Goal: Task Accomplishment & Management: Manage account settings

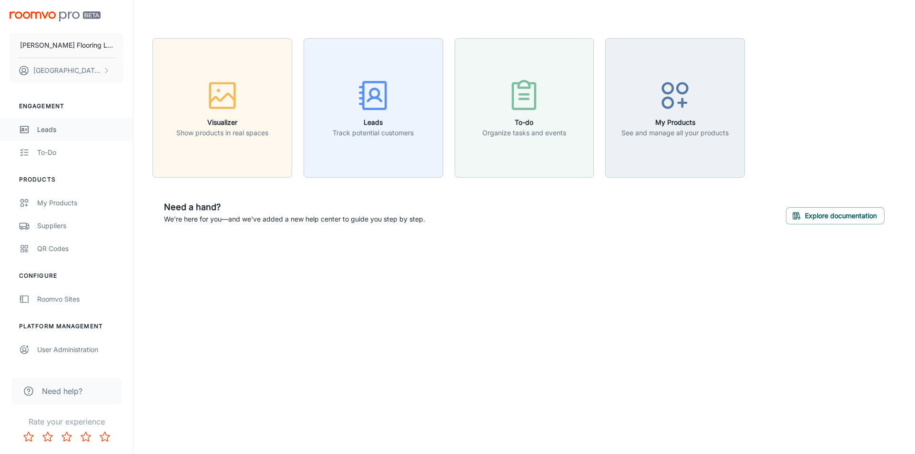
click at [54, 134] on div "Leads" at bounding box center [80, 129] width 86 height 10
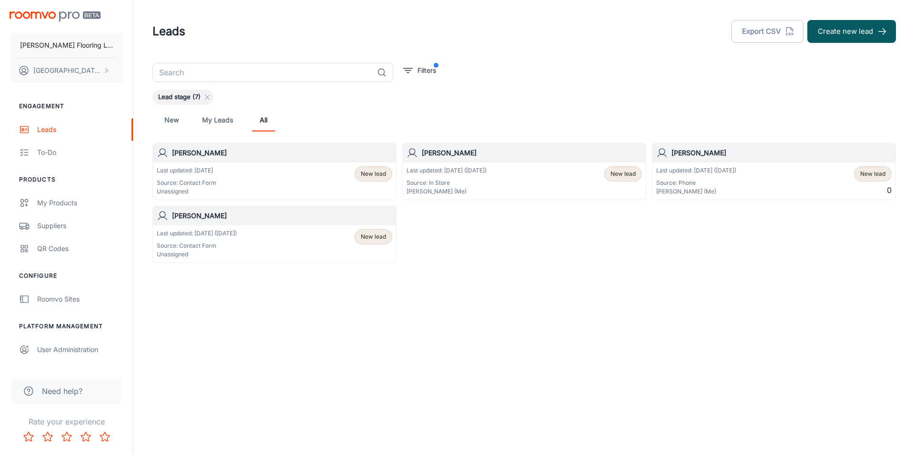
click at [365, 172] on span "New lead" at bounding box center [373, 174] width 25 height 9
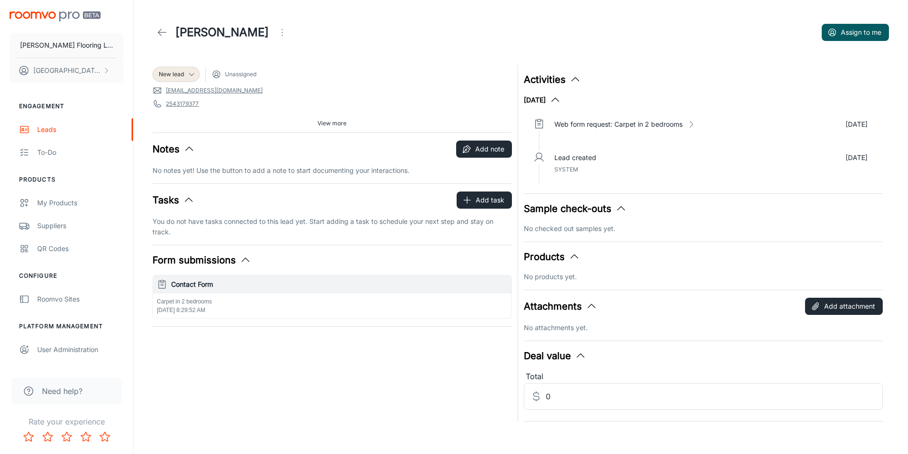
click at [240, 260] on icon "button" at bounding box center [245, 260] width 11 height 11
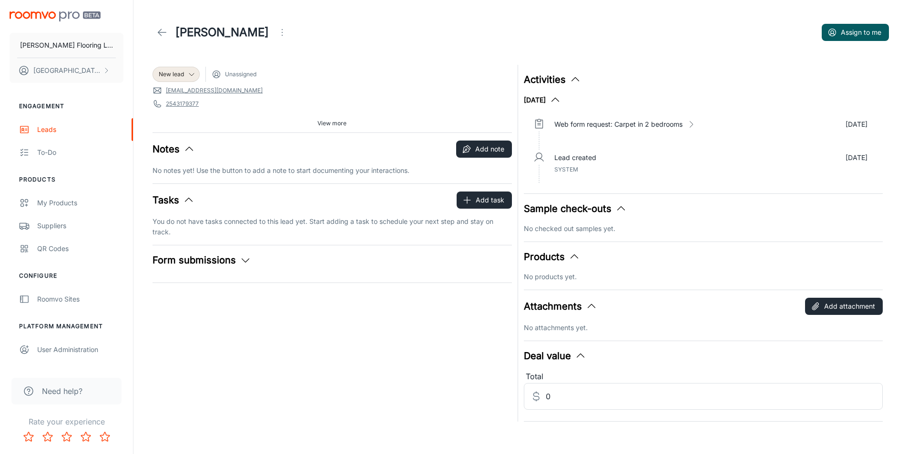
click at [240, 260] on icon "button" at bounding box center [245, 260] width 11 height 11
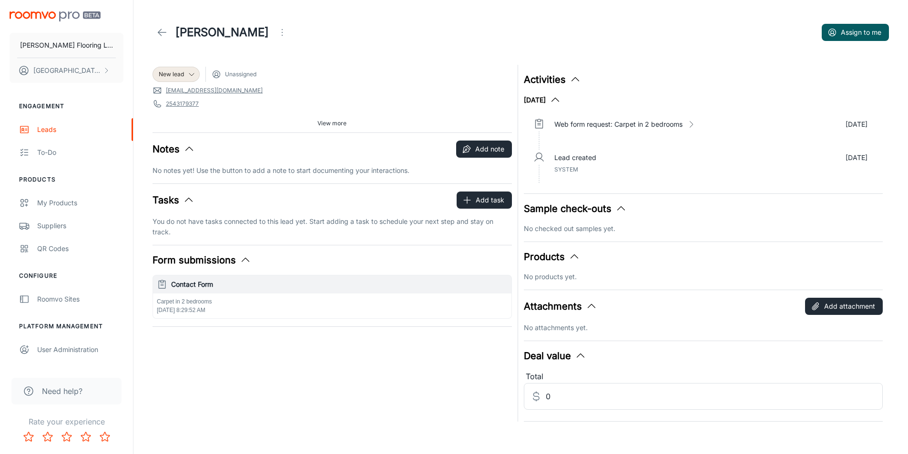
click at [329, 126] on span "View more" at bounding box center [332, 123] width 29 height 9
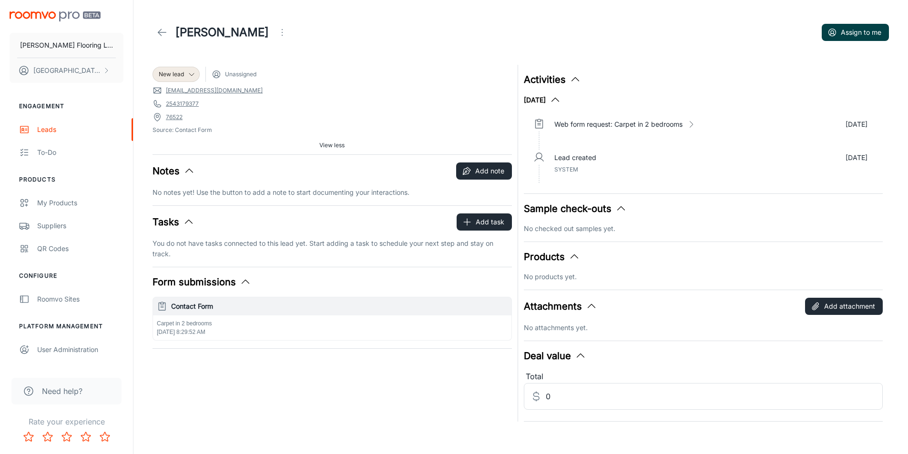
click at [850, 34] on button "Assign to me" at bounding box center [855, 32] width 67 height 17
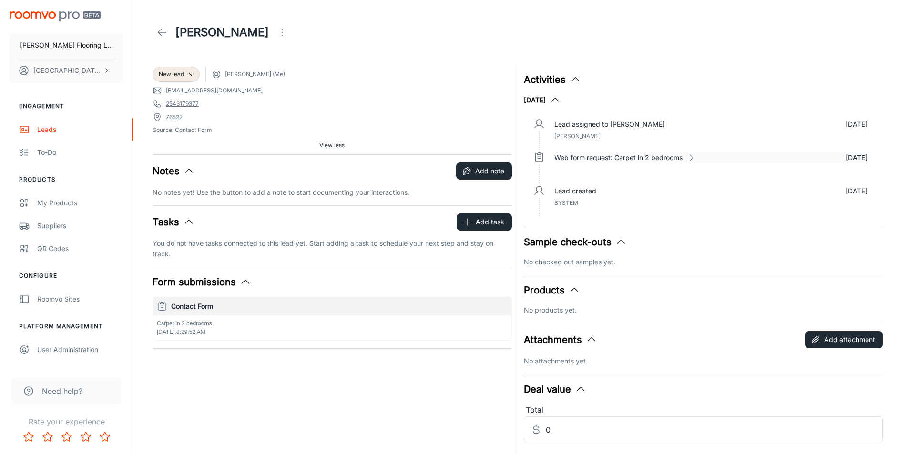
click at [696, 155] on icon at bounding box center [692, 158] width 10 height 10
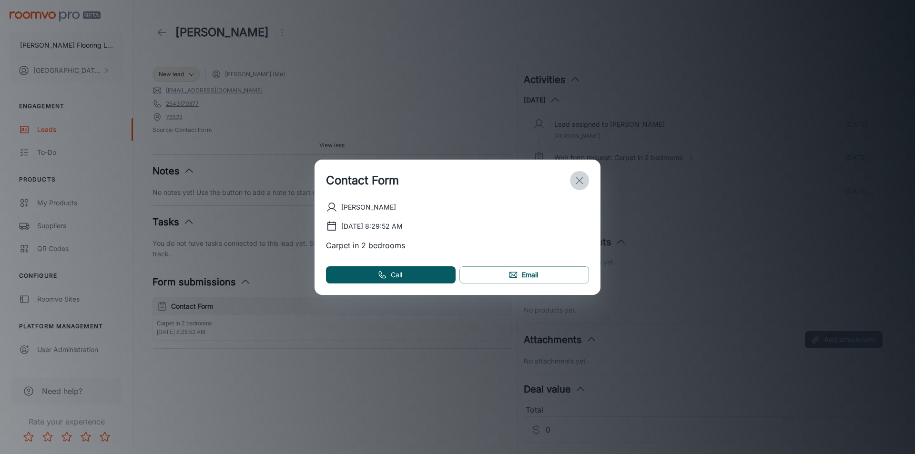
click at [577, 178] on line "exit" at bounding box center [579, 180] width 7 height 7
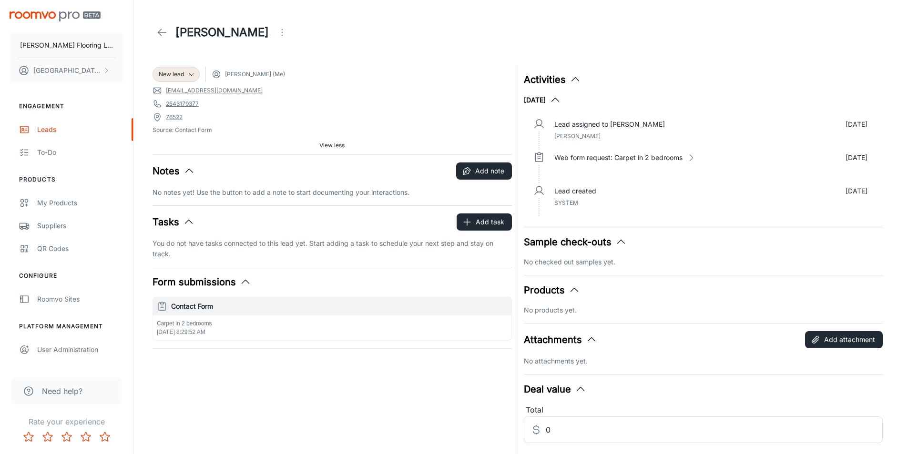
click at [240, 285] on icon "button" at bounding box center [245, 282] width 11 height 11
click at [241, 283] on icon "button" at bounding box center [245, 282] width 11 height 11
click at [570, 83] on icon "button" at bounding box center [575, 79] width 11 height 11
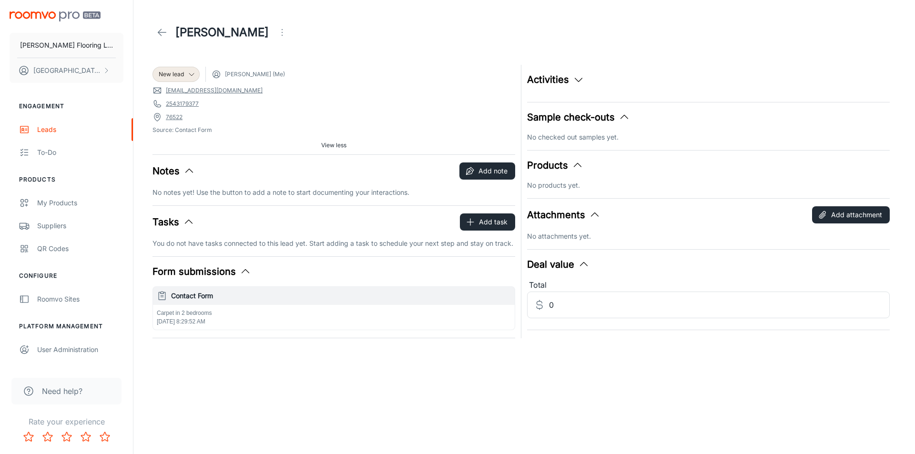
click at [571, 81] on button "Activities" at bounding box center [555, 79] width 57 height 14
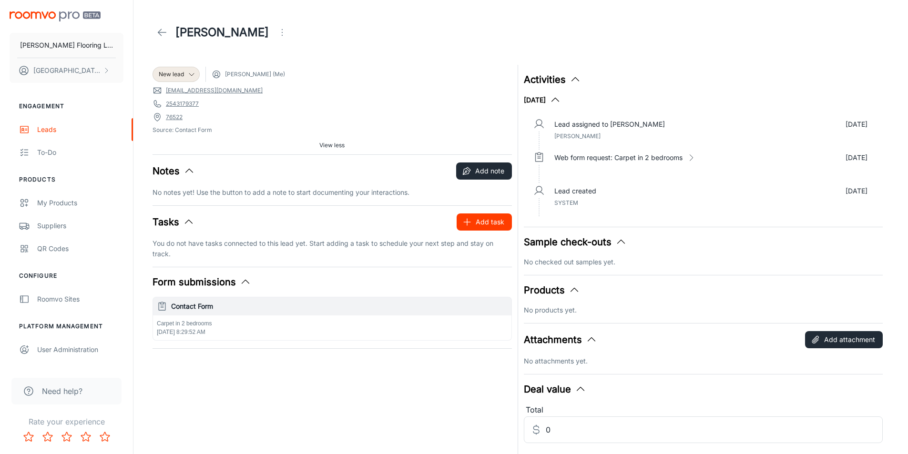
click at [476, 215] on button "Add task" at bounding box center [484, 222] width 55 height 17
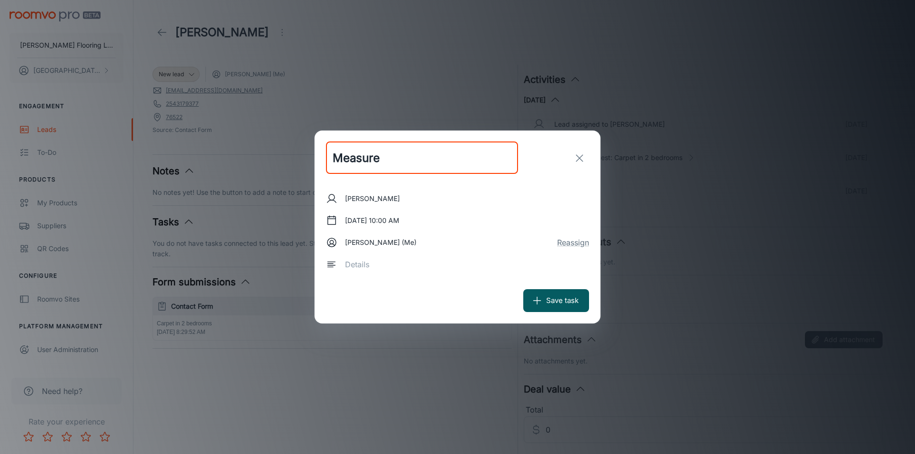
type input "Measure"
click at [351, 271] on div "x ​" at bounding box center [464, 264] width 251 height 27
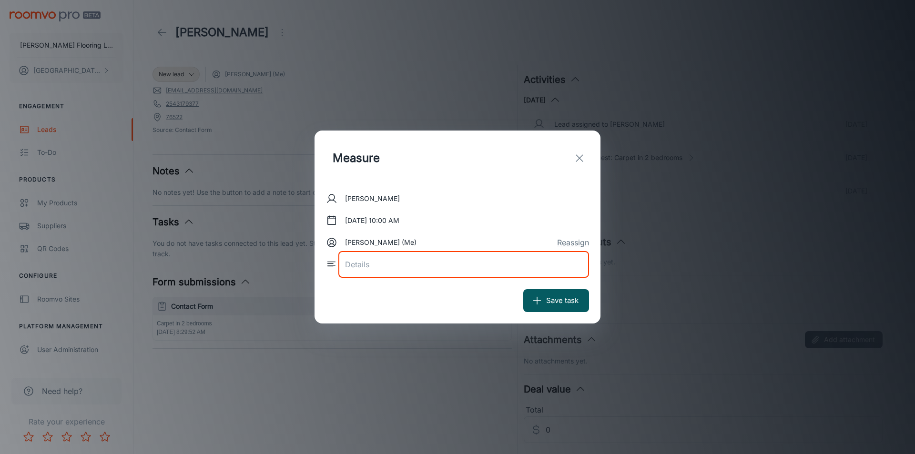
click at [351, 268] on textarea at bounding box center [463, 264] width 237 height 11
click at [329, 265] on icon at bounding box center [331, 264] width 11 height 11
click at [575, 242] on button "Reassign" at bounding box center [573, 242] width 32 height 11
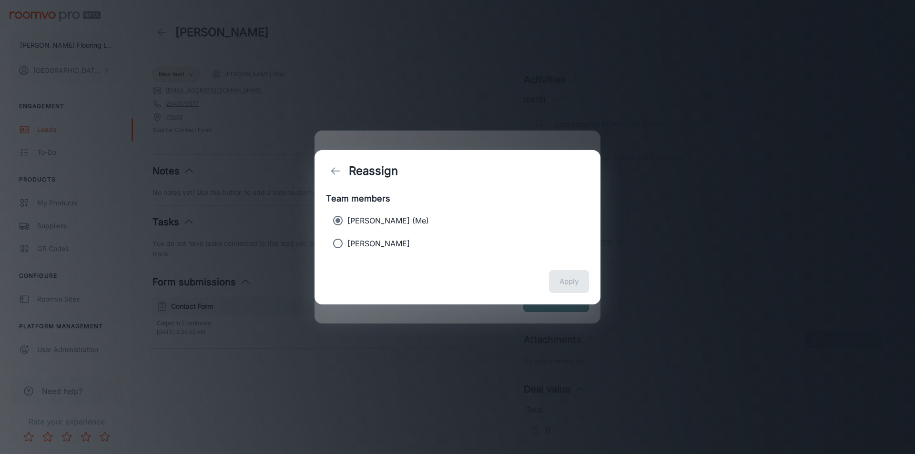
click at [339, 171] on line "back" at bounding box center [336, 171] width 8 height 0
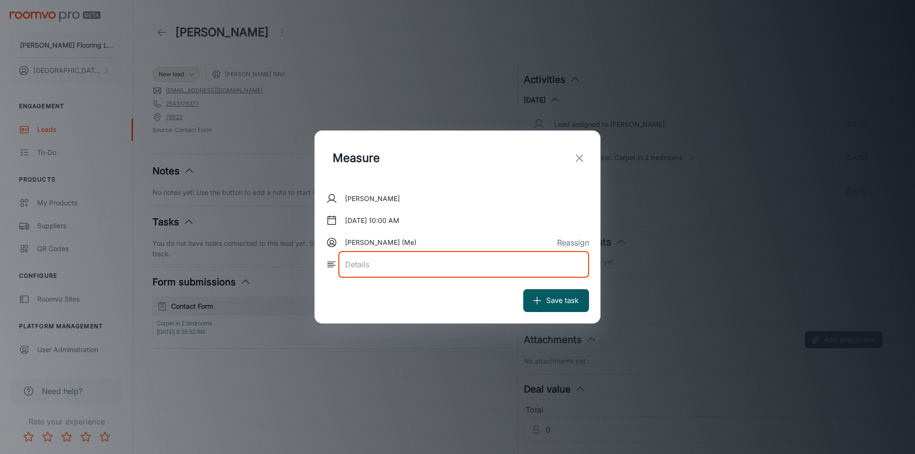
click at [347, 265] on textarea at bounding box center [463, 264] width 237 height 11
type textarea "Measure Bedrooms"
drag, startPoint x: 546, startPoint y: 293, endPoint x: 541, endPoint y: 291, distance: 5.1
click at [545, 293] on button "Save task" at bounding box center [557, 300] width 66 height 23
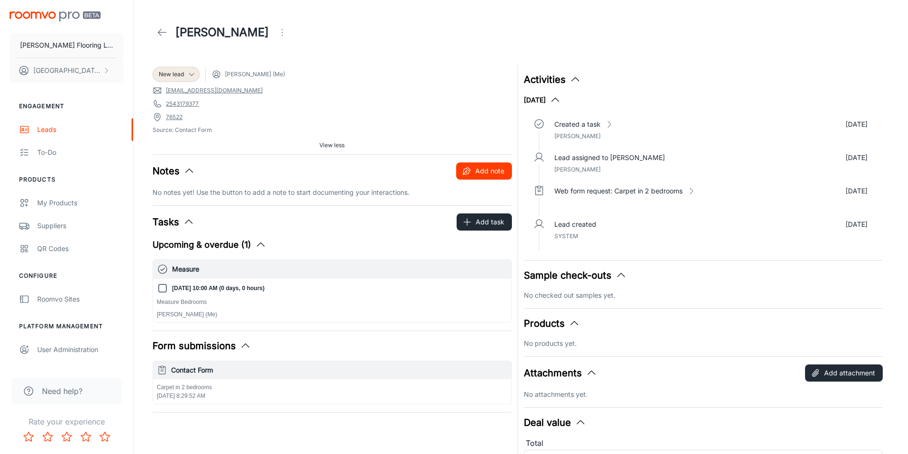
click at [483, 173] on button "Add note" at bounding box center [484, 171] width 56 height 17
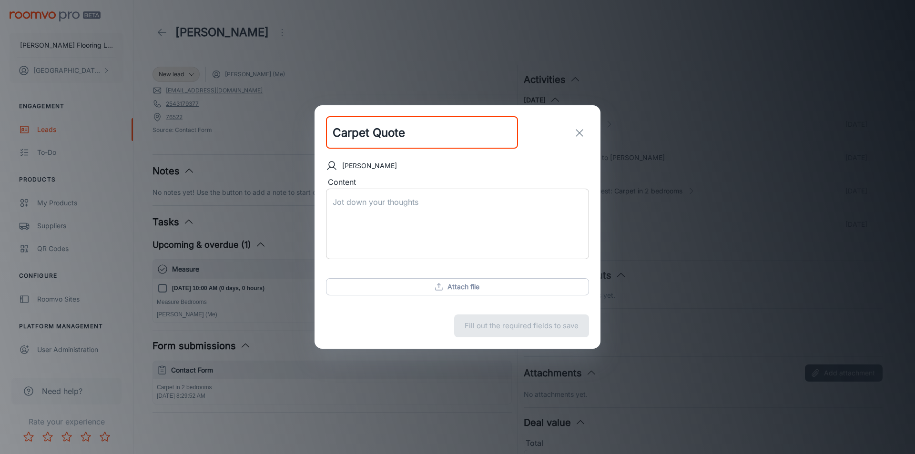
type input "Carpet Quote"
click at [391, 204] on textarea "Content" at bounding box center [458, 224] width 250 height 55
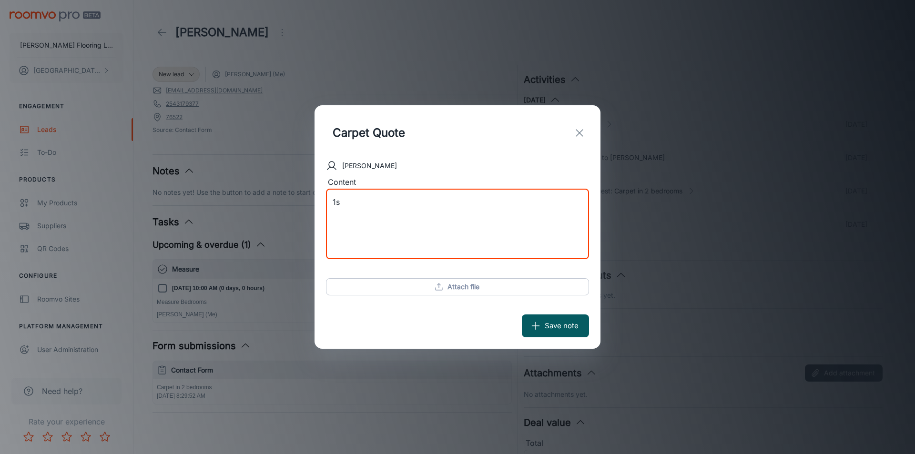
type textarea "1"
click at [579, 216] on textarea "both bedrooms need carpet, padding, tack strips. Most affordable material. (col…" at bounding box center [458, 224] width 250 height 55
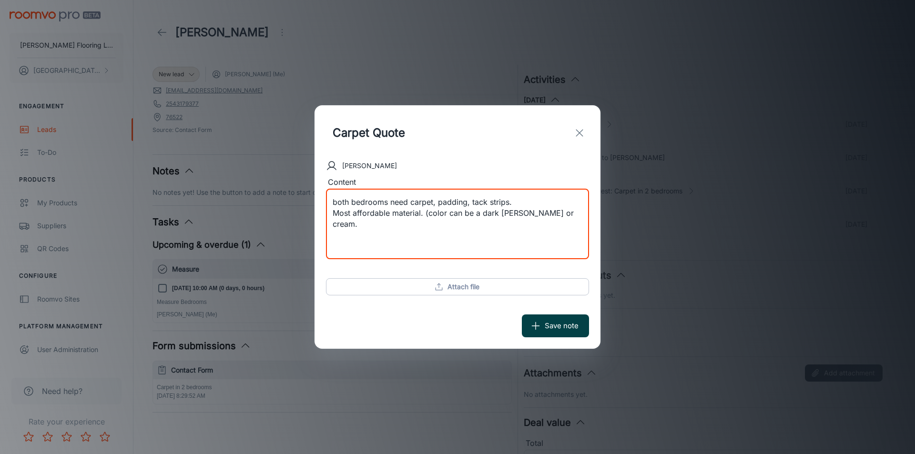
type textarea "both bedrooms need carpet, padding, tack strips. Most affordable material. (col…"
click at [546, 328] on button "Save note" at bounding box center [555, 326] width 67 height 23
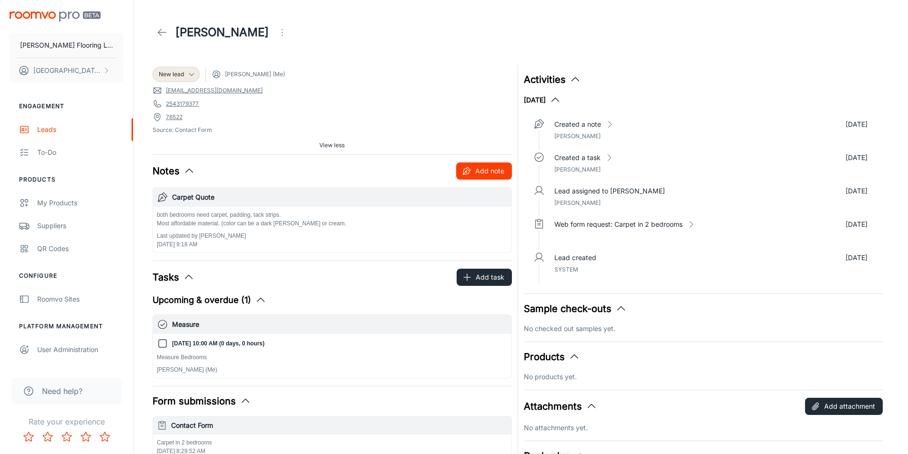
click at [473, 173] on button "Add note" at bounding box center [484, 171] width 56 height 17
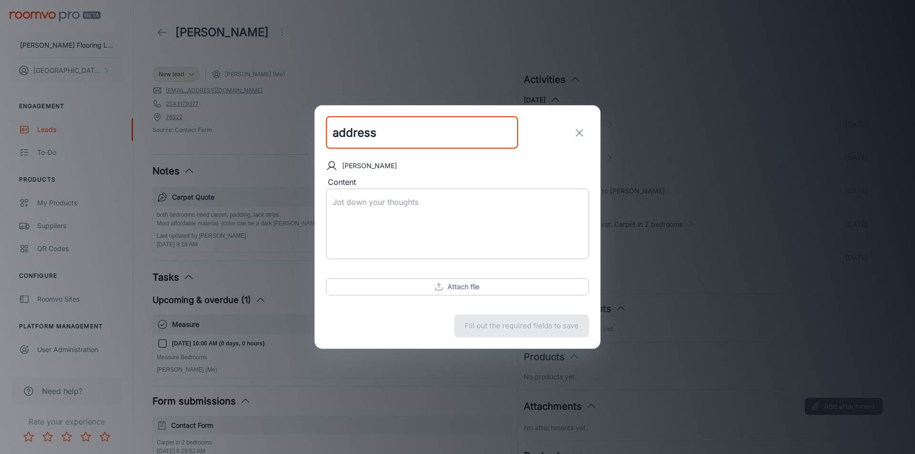
type input "address"
click at [389, 195] on div "x ​" at bounding box center [457, 224] width 263 height 71
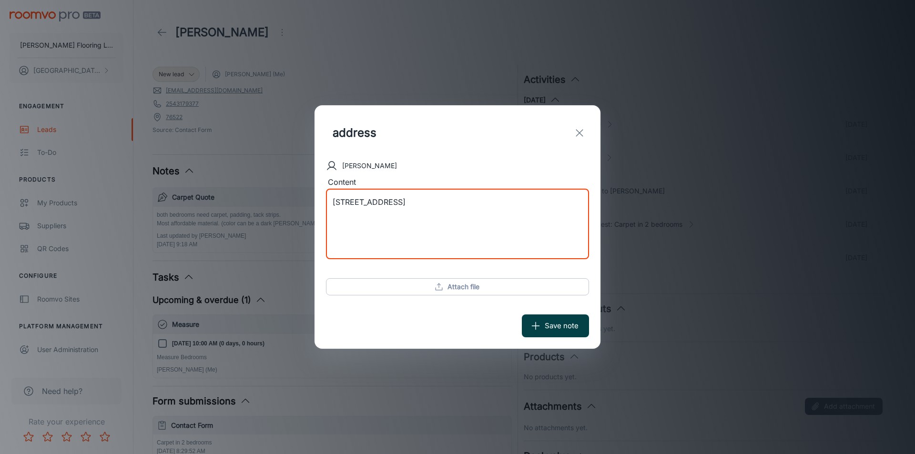
type textarea "[STREET_ADDRESS]"
click at [568, 329] on button "Save note" at bounding box center [555, 326] width 67 height 23
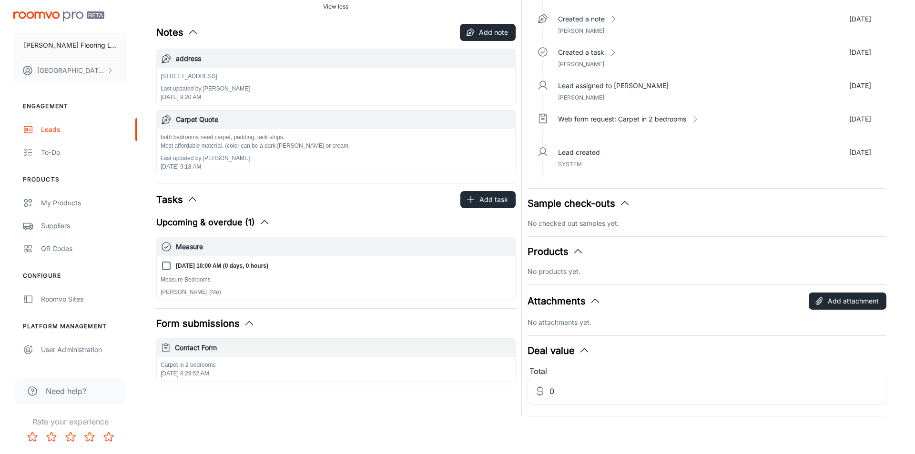
scroll to position [139, 0]
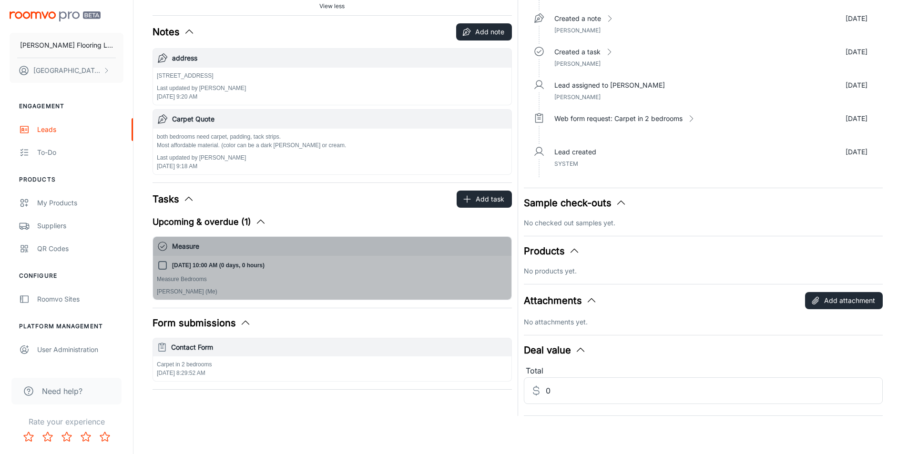
click at [237, 262] on p "[DATE] 10:00 AM (0 days, 0 hours)" at bounding box center [218, 265] width 92 height 9
click at [168, 262] on input "[DATE] 10:00 AM (0 days, 0 hours)" at bounding box center [162, 265] width 11 height 11
checkbox input "true"
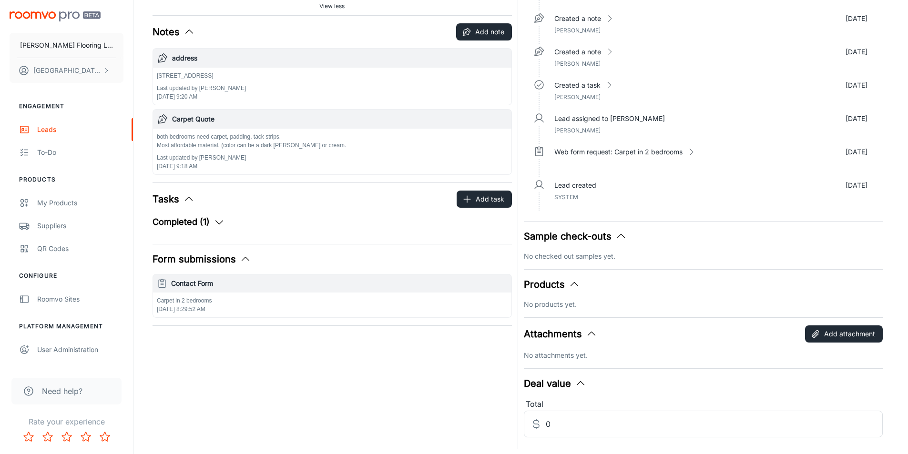
click at [217, 221] on icon "button" at bounding box center [219, 221] width 11 height 11
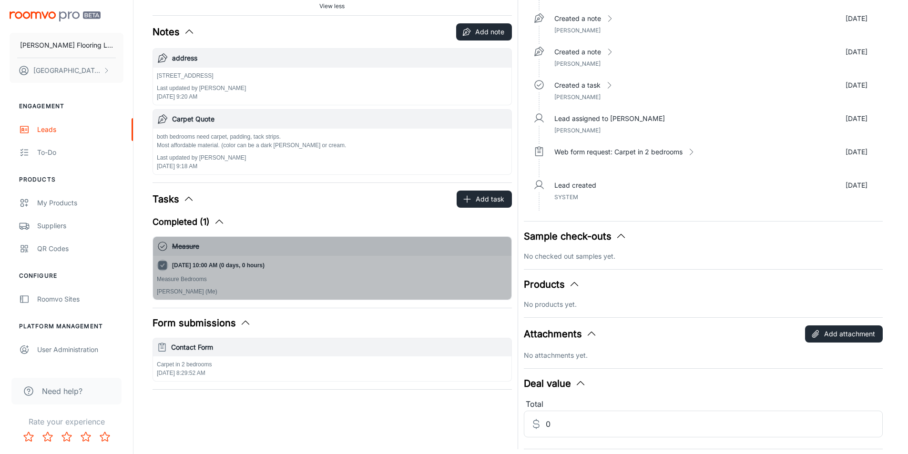
click at [167, 264] on input "[DATE] 10:00 AM (0 days, 0 hours)" at bounding box center [162, 265] width 11 height 11
checkbox input "false"
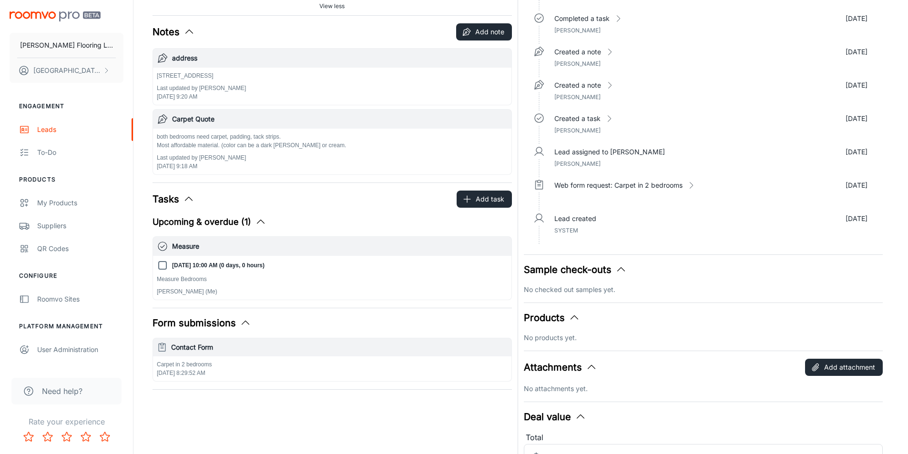
click at [173, 246] on h6 "Measure" at bounding box center [340, 246] width 336 height 10
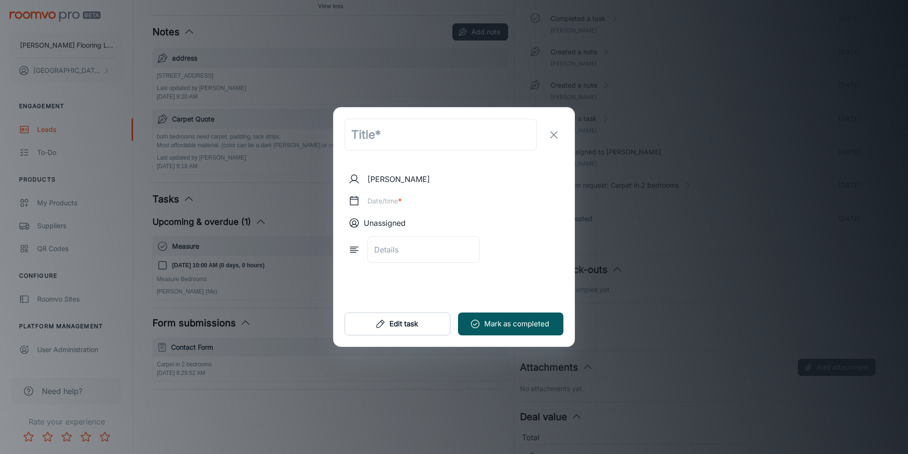
type input "Measure"
type textarea "Measure Bedrooms"
click at [424, 201] on div "[DATE] 10:00 AM" at bounding box center [457, 201] width 211 height 17
click at [362, 200] on line at bounding box center [358, 200] width 8 height 0
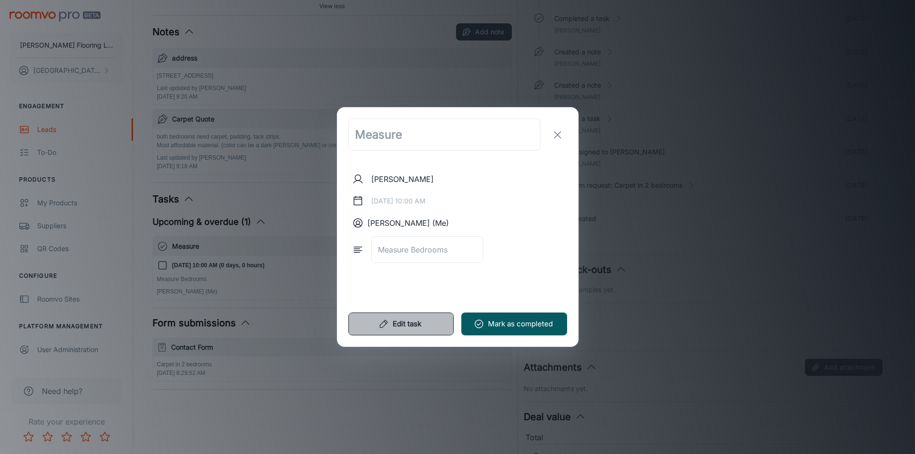
click at [418, 327] on button "Edit task" at bounding box center [402, 324] width 106 height 23
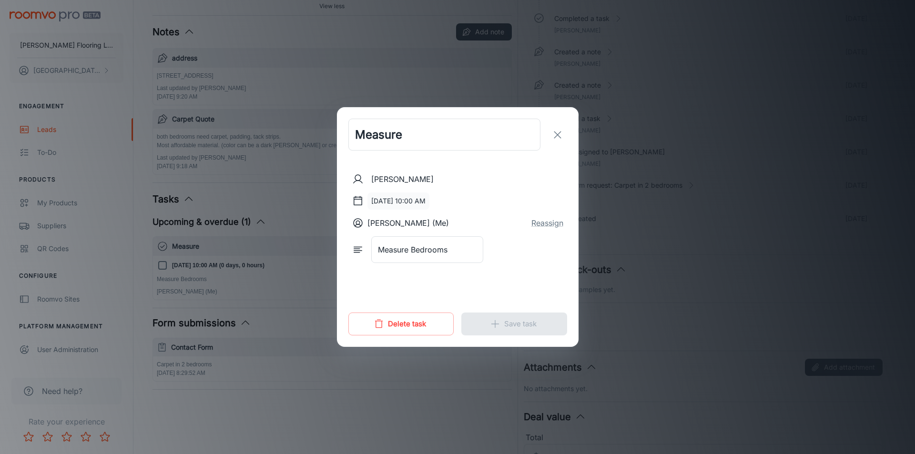
click at [405, 199] on button "[DATE] 10:00 AM" at bounding box center [399, 201] width 62 height 17
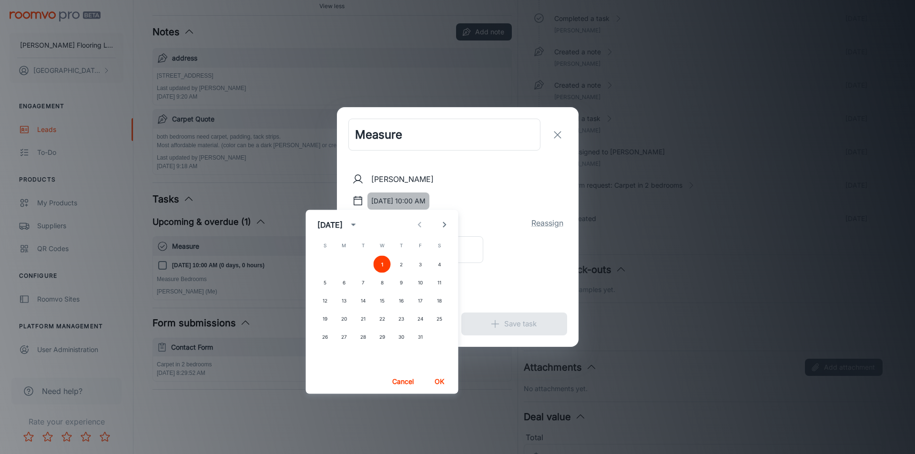
click at [430, 203] on button "[DATE] 10:00 AM" at bounding box center [399, 201] width 62 height 17
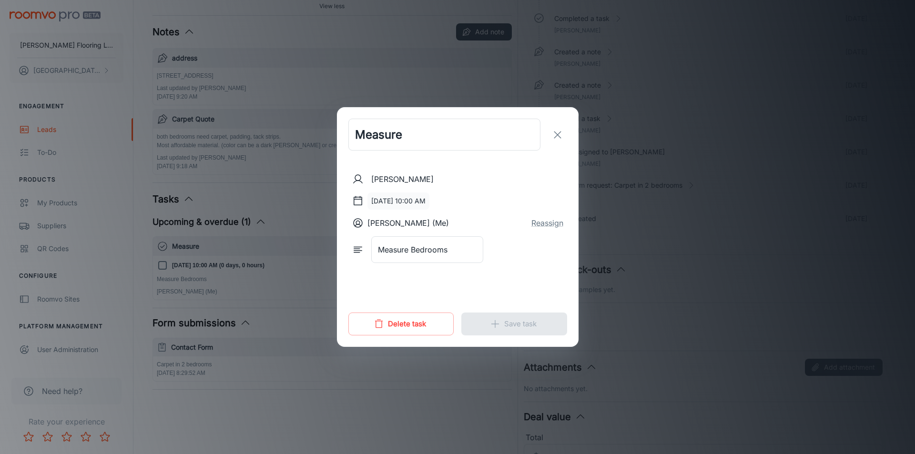
click at [430, 200] on button "[DATE] 10:00 AM" at bounding box center [399, 201] width 62 height 17
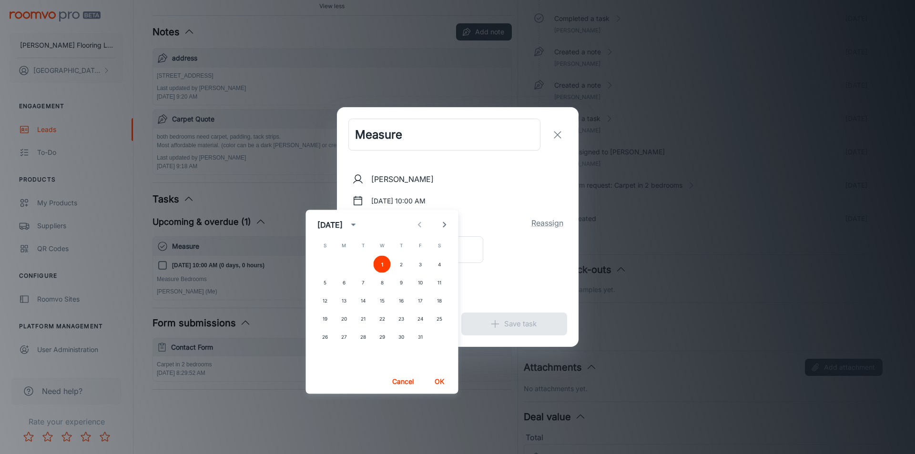
click at [524, 191] on div "[PERSON_NAME] [DATE] 10:00 AM [PERSON_NAME] (Me) Reassign Measure Bedrooms x ​" at bounding box center [458, 232] width 219 height 116
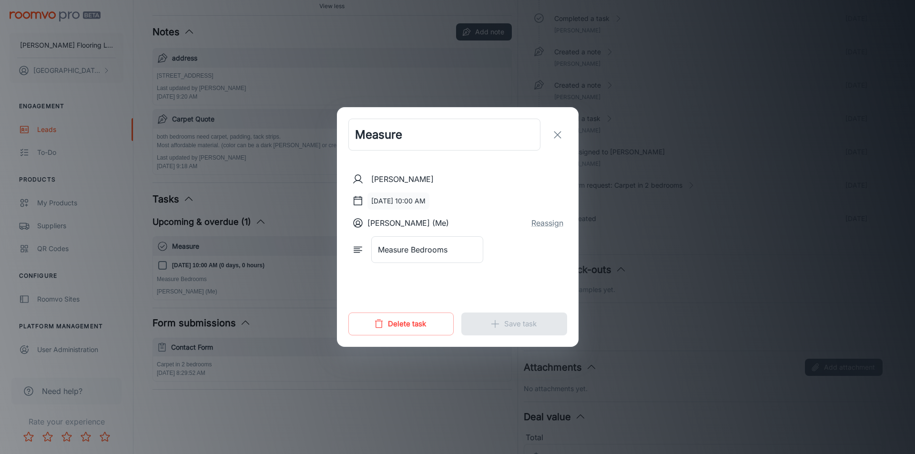
click at [430, 200] on button "[DATE] 10:00 AM" at bounding box center [399, 201] width 62 height 17
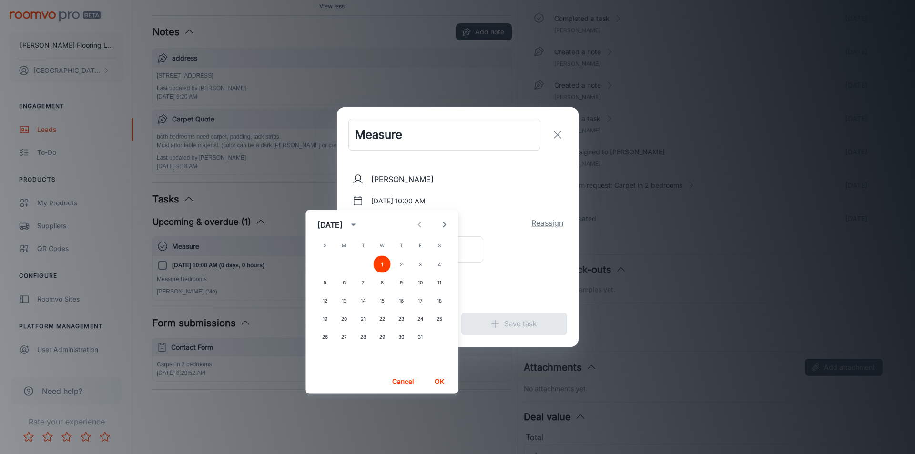
click at [360, 223] on icon "calendar view is open, switch to year view" at bounding box center [353, 224] width 11 height 11
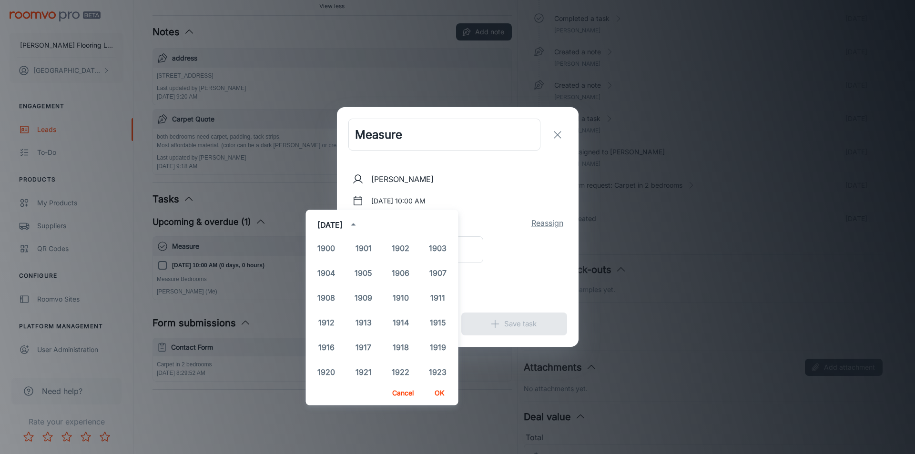
scroll to position [709, 0]
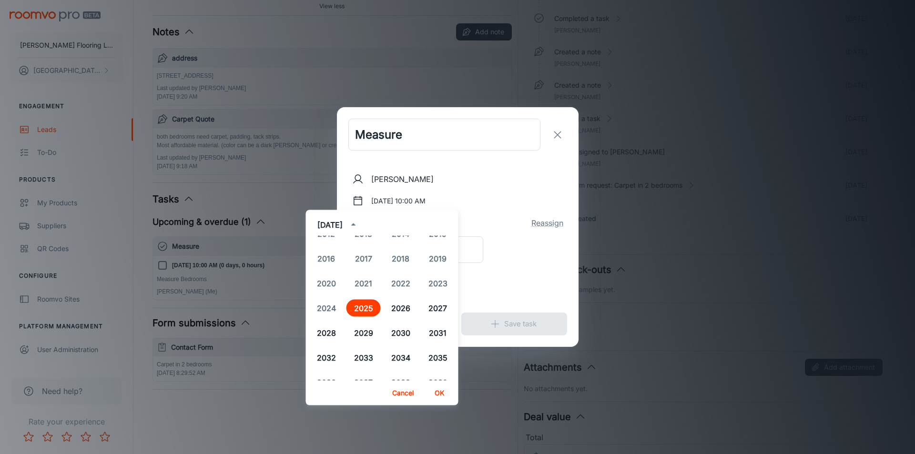
click at [360, 223] on icon "year view is open, switch to calendar view" at bounding box center [353, 224] width 11 height 11
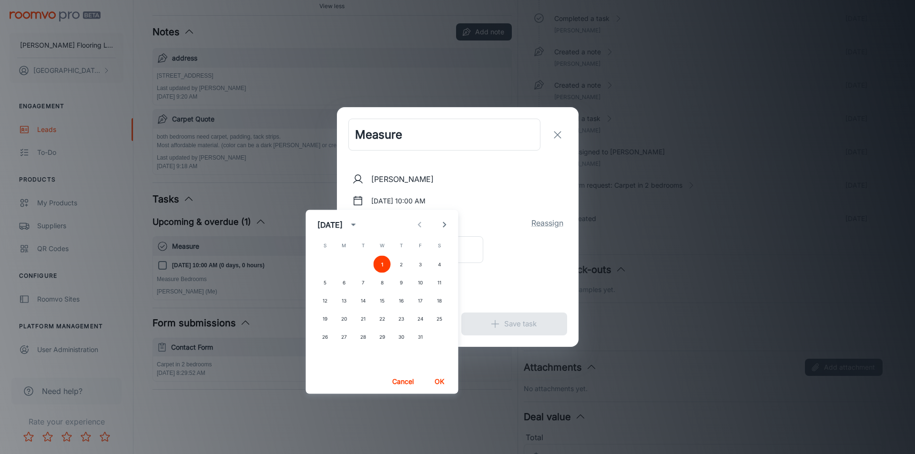
click at [456, 159] on div "Measure ​" at bounding box center [458, 134] width 242 height 55
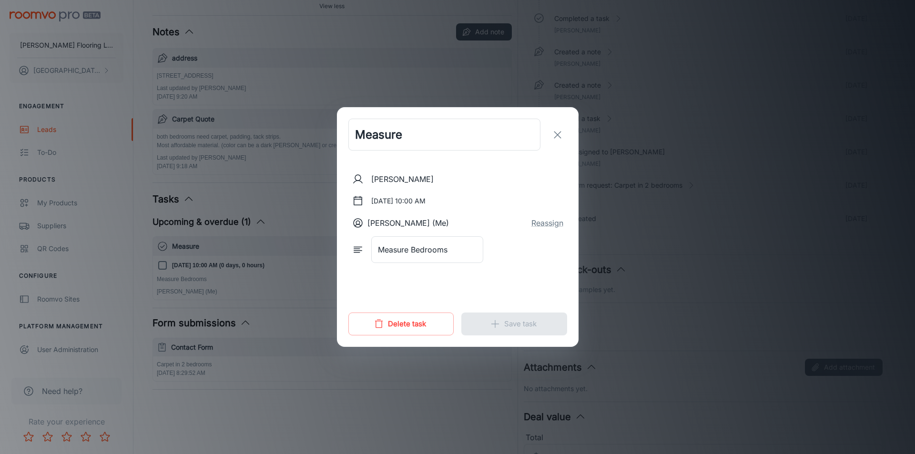
click at [418, 223] on p "[PERSON_NAME] (Me)" at bounding box center [409, 222] width 82 height 11
click at [364, 222] on icon at bounding box center [357, 222] width 11 height 11
click at [364, 251] on icon at bounding box center [357, 249] width 11 height 11
click at [430, 200] on button "[DATE] 10:00 AM" at bounding box center [399, 201] width 62 height 17
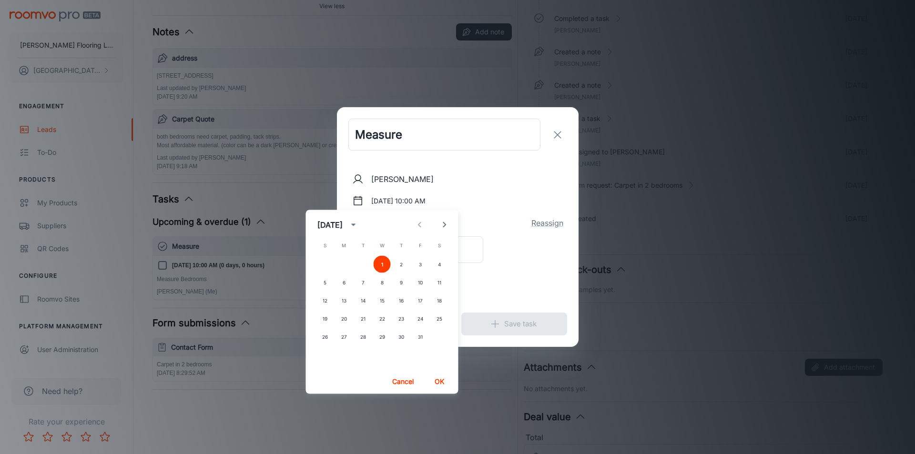
click at [446, 219] on icon "Next month" at bounding box center [444, 224] width 11 height 11
click at [421, 223] on icon "Previous month" at bounding box center [419, 225] width 3 height 6
click at [343, 224] on div "[DATE]" at bounding box center [330, 224] width 25 height 11
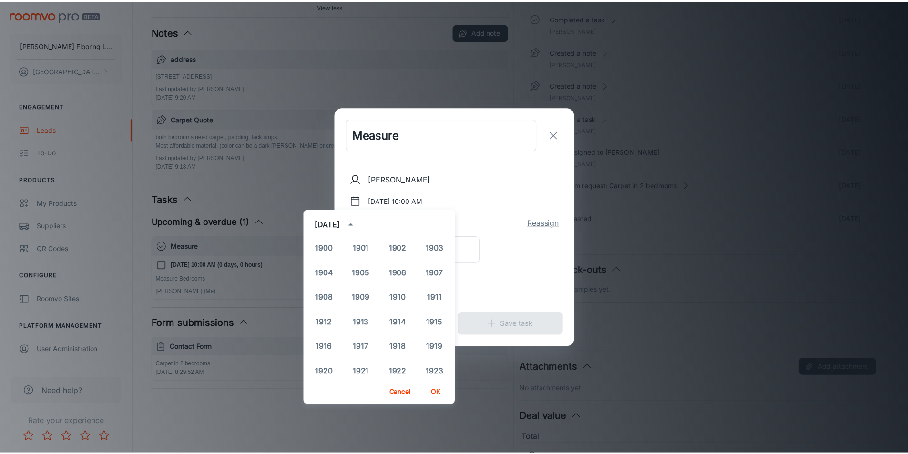
scroll to position [709, 0]
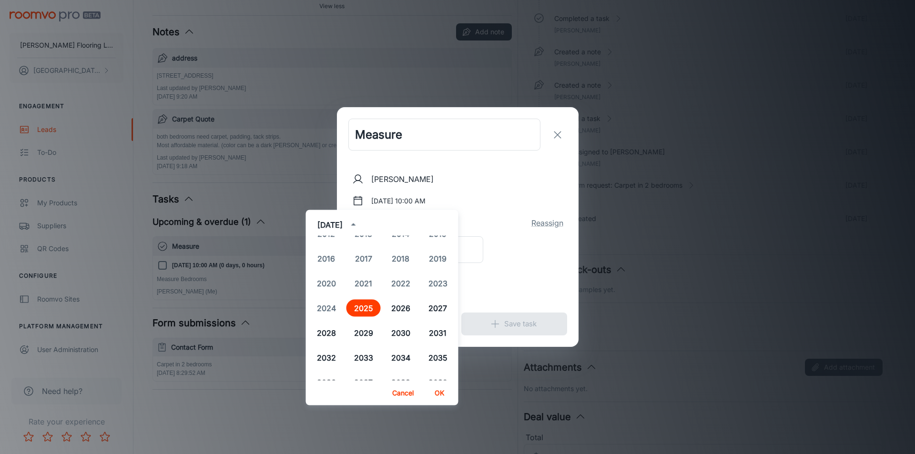
click at [410, 388] on button "Cancel" at bounding box center [403, 393] width 31 height 17
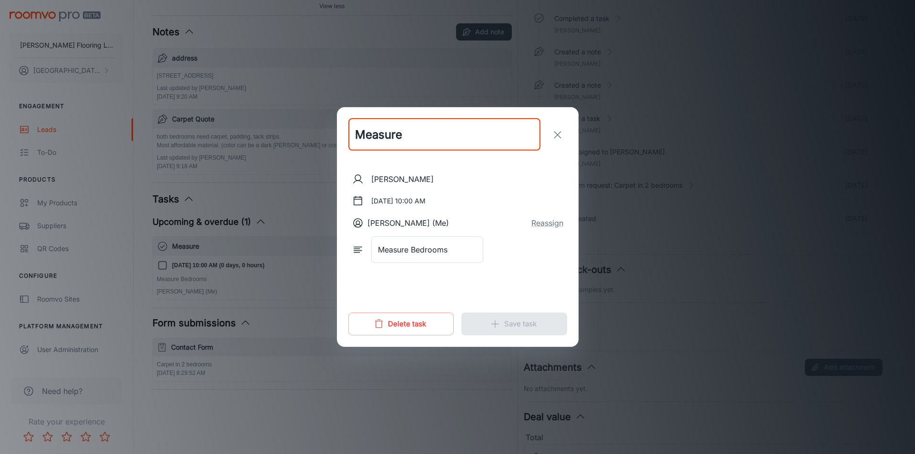
click at [477, 140] on input "Measure" at bounding box center [445, 135] width 192 height 32
click at [552, 129] on icon "exit" at bounding box center [557, 134] width 11 height 11
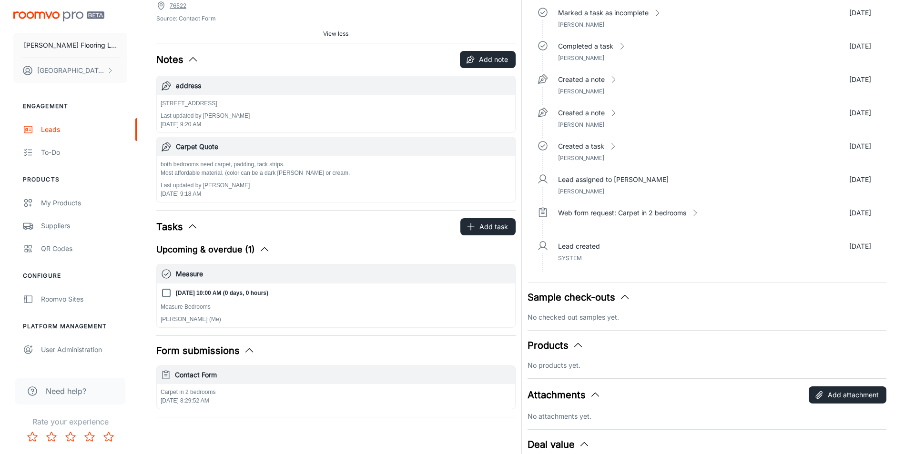
scroll to position [0, 0]
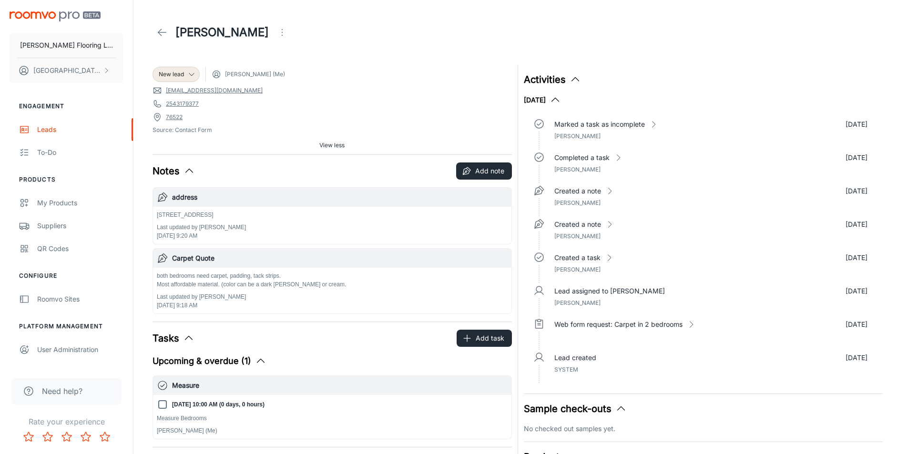
click at [280, 34] on icon "Open menu" at bounding box center [282, 32] width 11 height 11
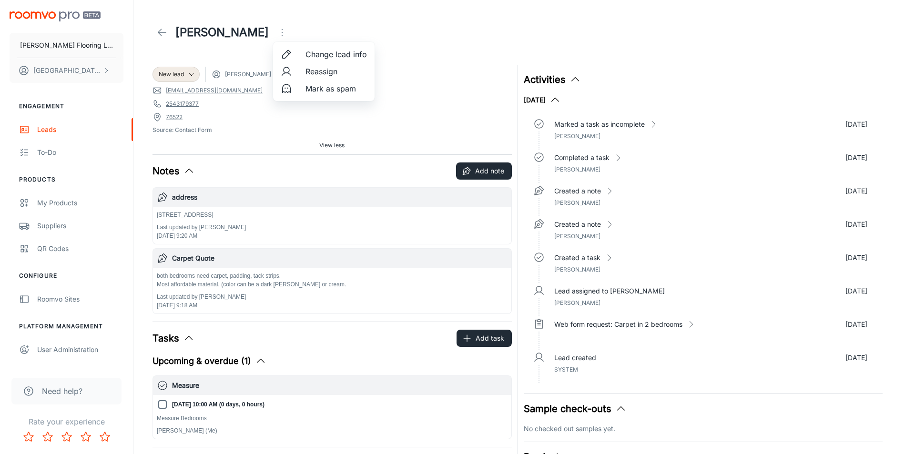
click at [146, 43] on div at bounding box center [457, 227] width 915 height 454
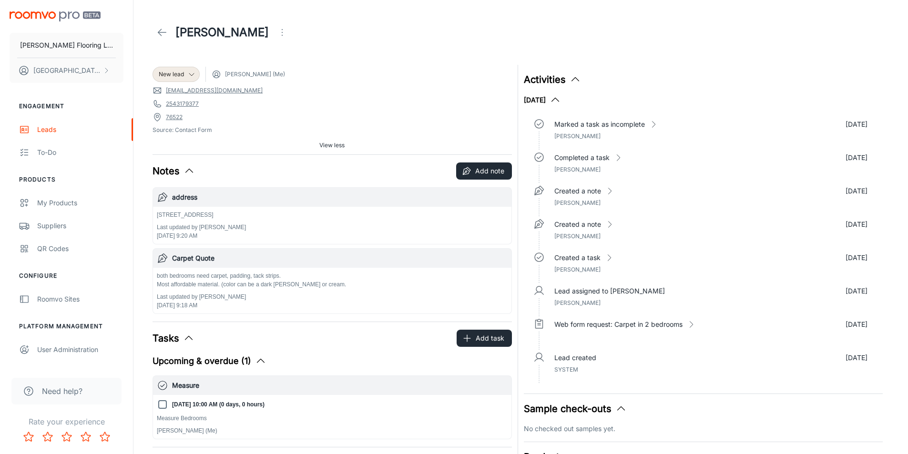
click at [282, 34] on icon "Open menu" at bounding box center [282, 32] width 11 height 11
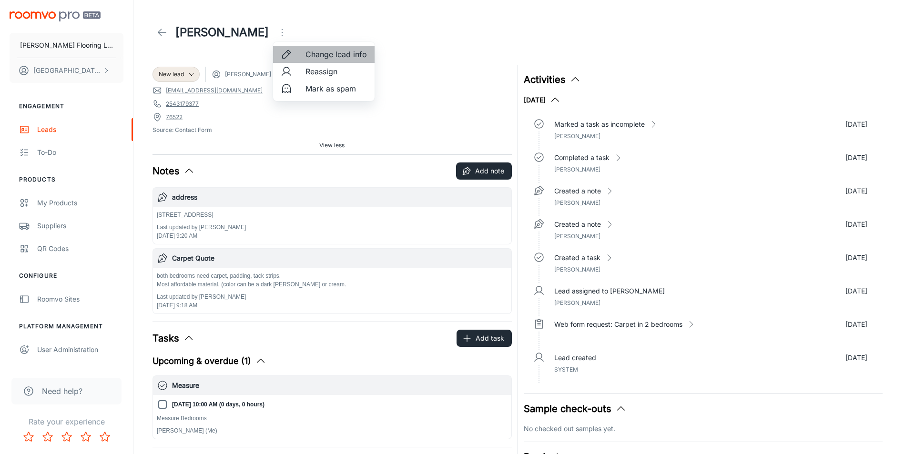
click at [300, 51] on li "Change lead info" at bounding box center [324, 54] width 102 height 17
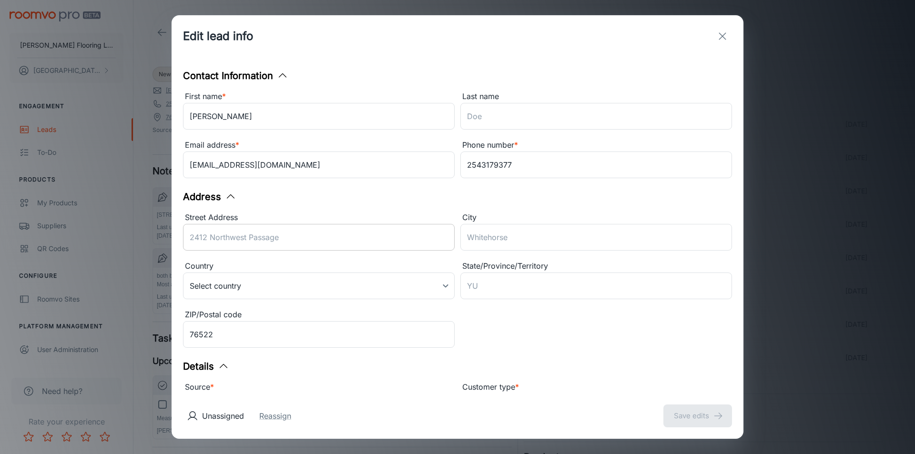
click at [266, 239] on input "Street Address" at bounding box center [319, 237] width 272 height 27
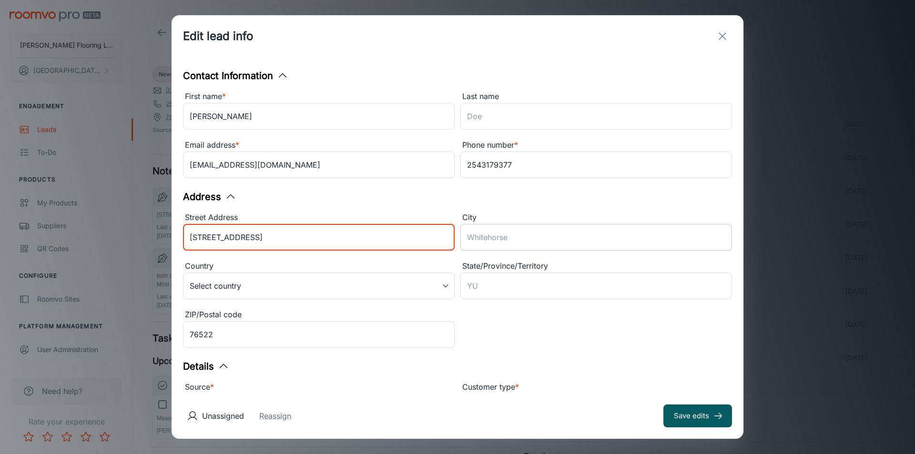
type input "[STREET_ADDRESS]"
click at [504, 240] on input "City" at bounding box center [597, 237] width 272 height 27
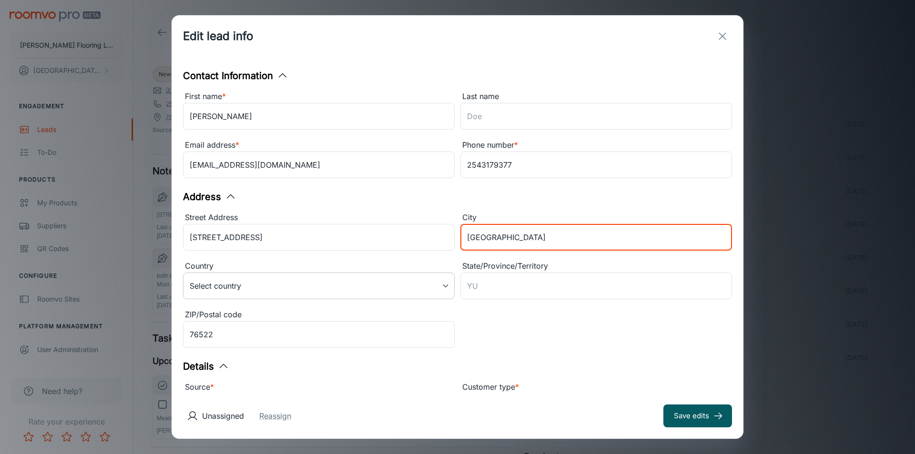
type input "[GEOGRAPHIC_DATA]"
click at [335, 278] on body "[PERSON_NAME] Flooring LLC [PERSON_NAME] Engagement Leads To-do Products My Pro…" at bounding box center [457, 227] width 915 height 454
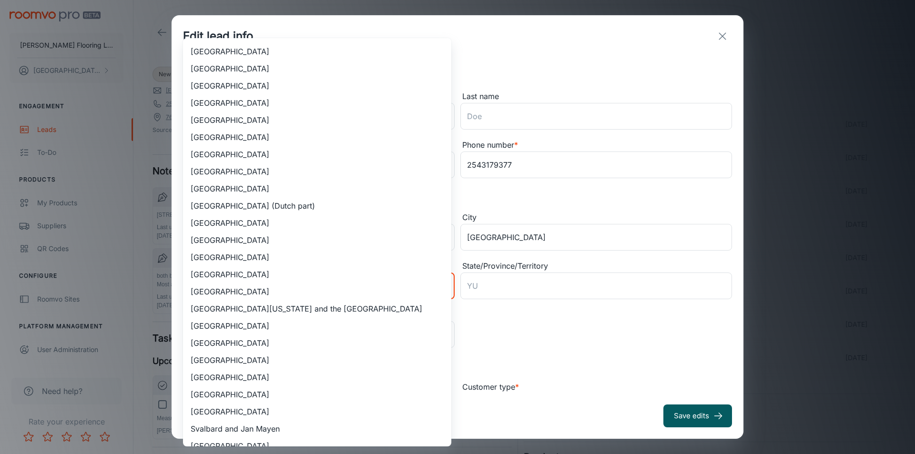
scroll to position [3250, 0]
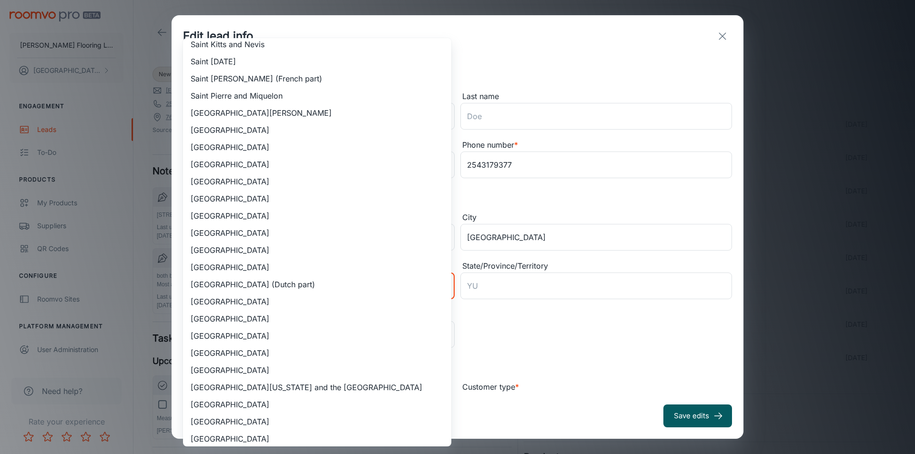
click at [585, 83] on div at bounding box center [457, 227] width 915 height 454
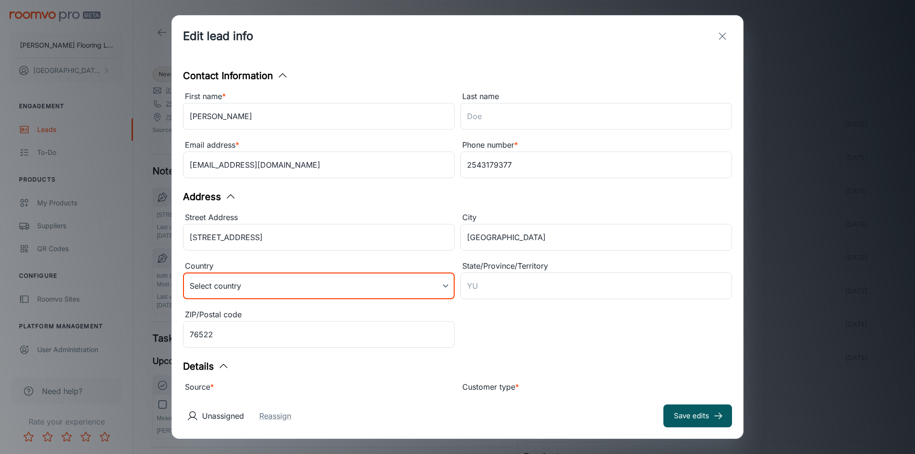
click at [328, 289] on body "[PERSON_NAME] Flooring LLC [PERSON_NAME] Engagement Leads To-do Products My Pro…" at bounding box center [457, 227] width 915 height 454
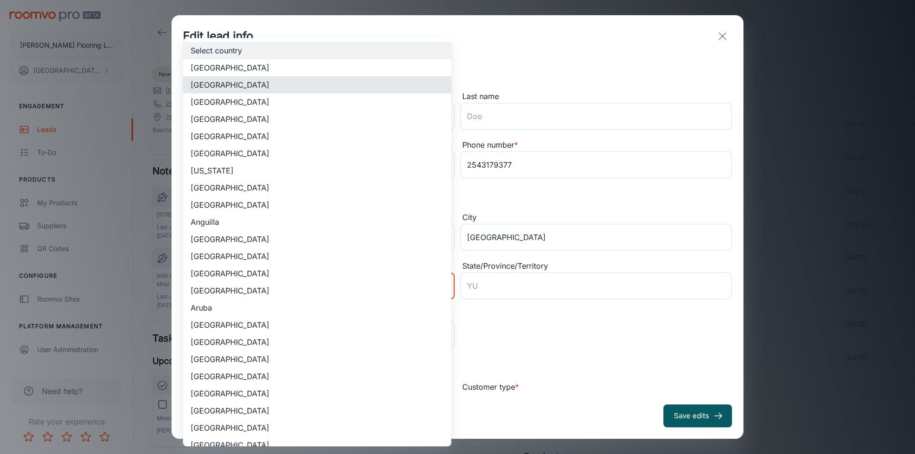
click at [308, 90] on li "[GEOGRAPHIC_DATA]" at bounding box center [317, 84] width 268 height 17
type input "US"
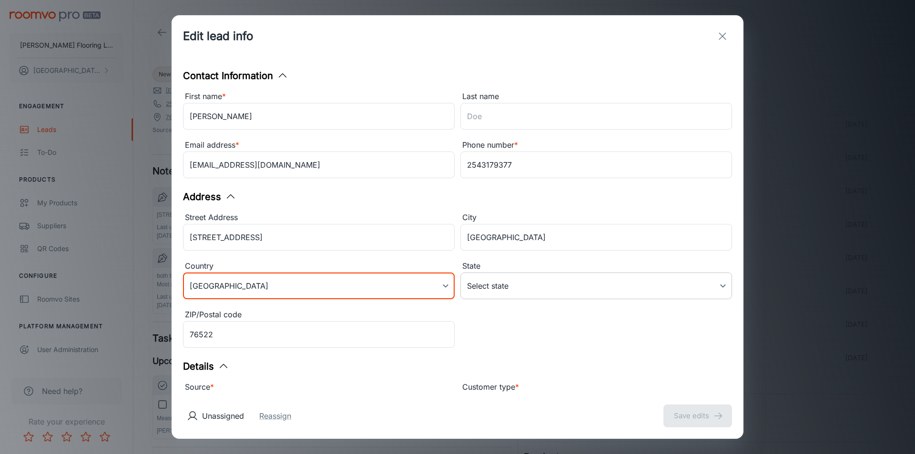
click at [528, 285] on body "[PERSON_NAME] Flooring LLC [PERSON_NAME] Engagement Leads To-do Products My Pro…" at bounding box center [457, 227] width 915 height 454
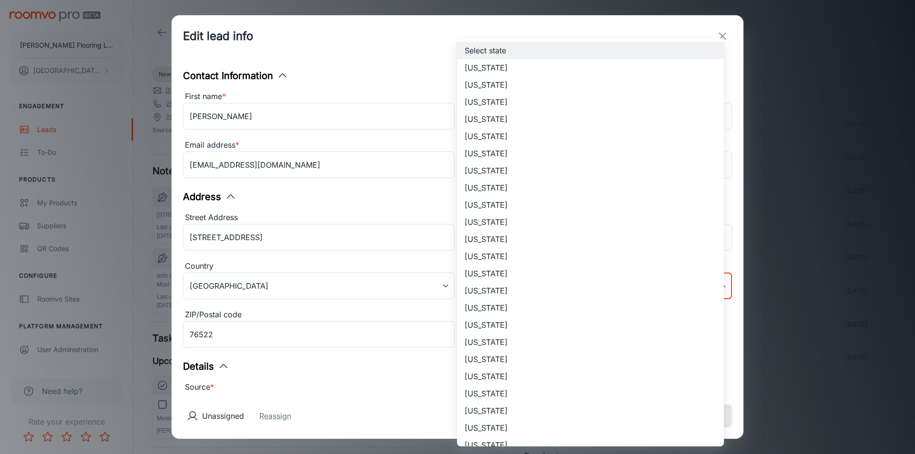
scroll to position [492, 0]
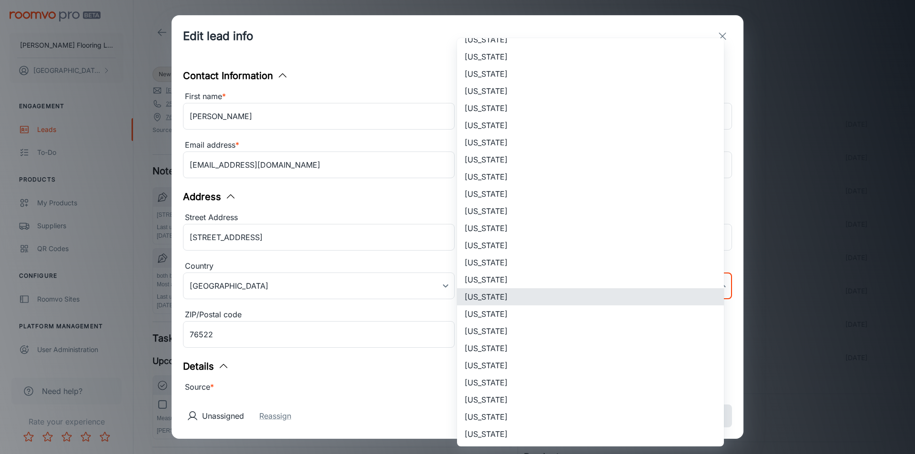
click at [514, 318] on li "[US_STATE]" at bounding box center [590, 314] width 267 height 17
type input "[US_STATE]"
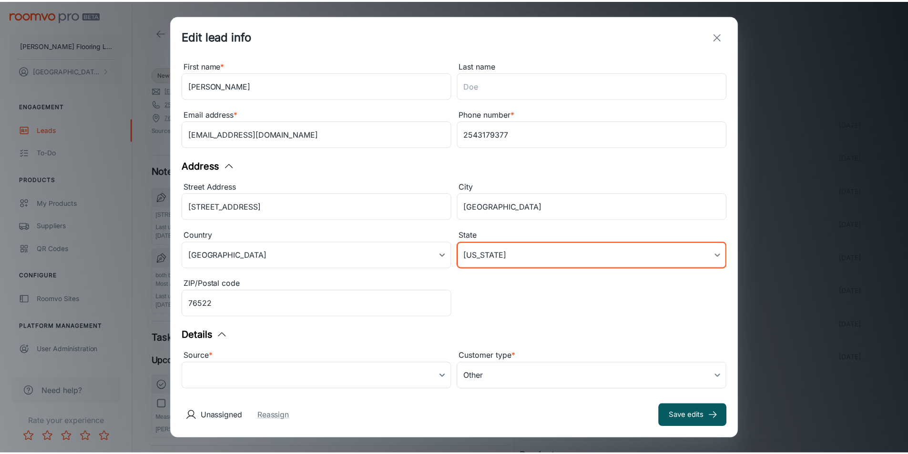
scroll to position [50, 0]
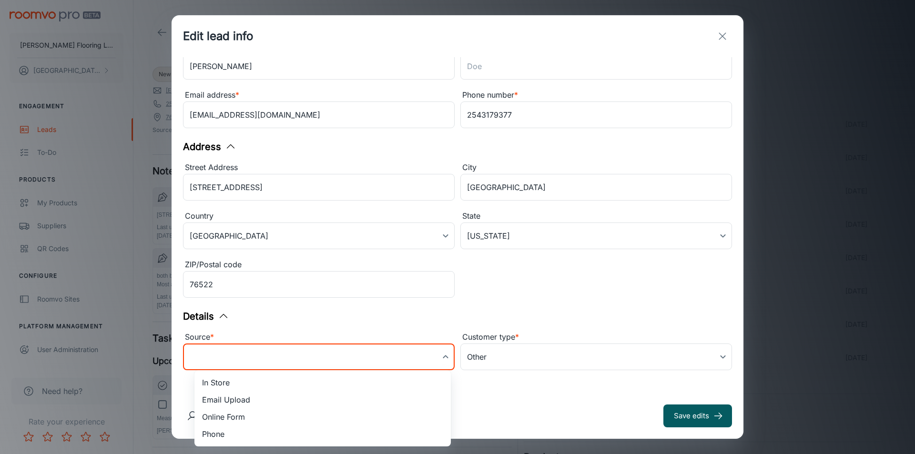
click at [315, 359] on body "[PERSON_NAME] Flooring LLC [PERSON_NAME] Engagement Leads To-do Products My Pro…" at bounding box center [457, 227] width 915 height 454
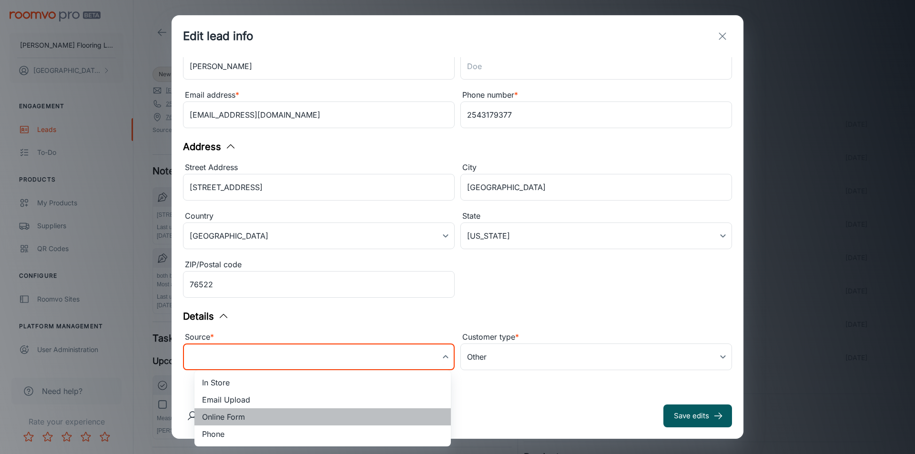
click at [245, 421] on li "Online Form" at bounding box center [323, 417] width 257 height 17
type input "online_form"
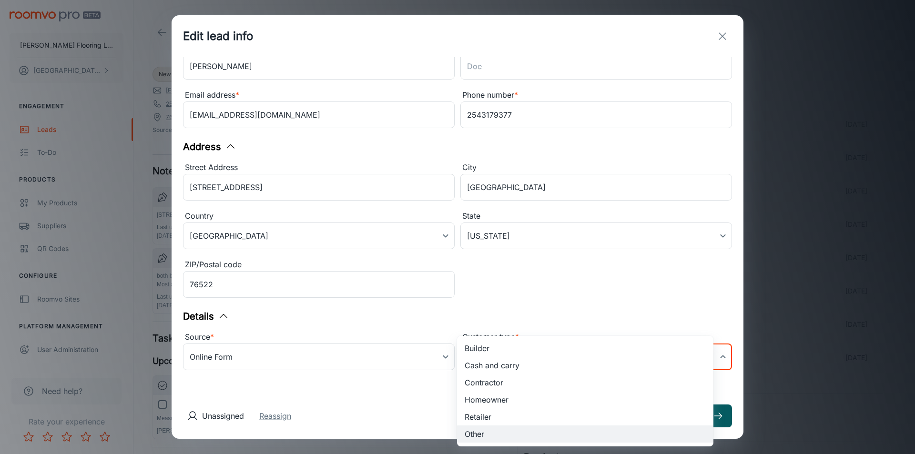
click at [514, 352] on body "[PERSON_NAME] Flooring LLC [PERSON_NAME] Engagement Leads To-do Products My Pro…" at bounding box center [457, 227] width 915 height 454
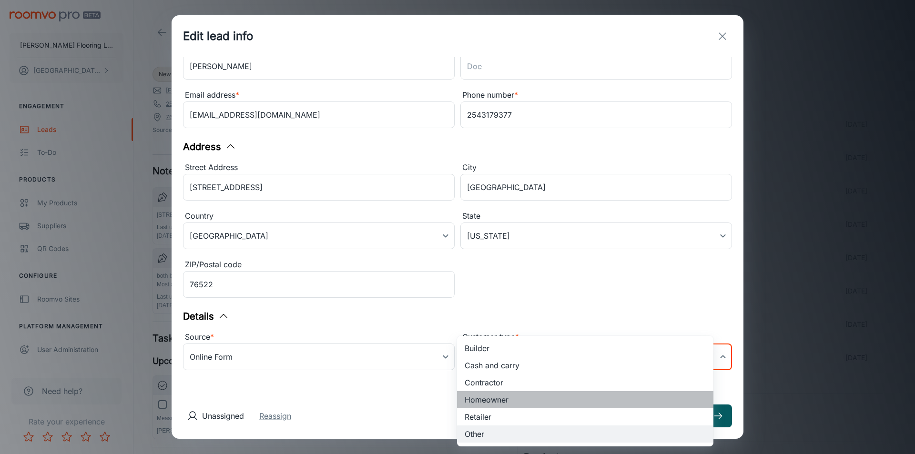
click at [494, 401] on li "Homeowner" at bounding box center [585, 399] width 257 height 17
type input "5"
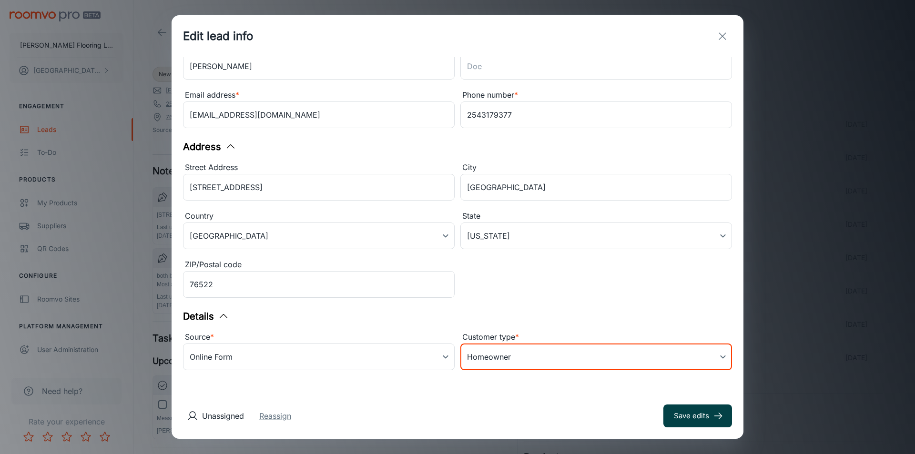
click at [668, 411] on button "Save edits" at bounding box center [698, 416] width 69 height 23
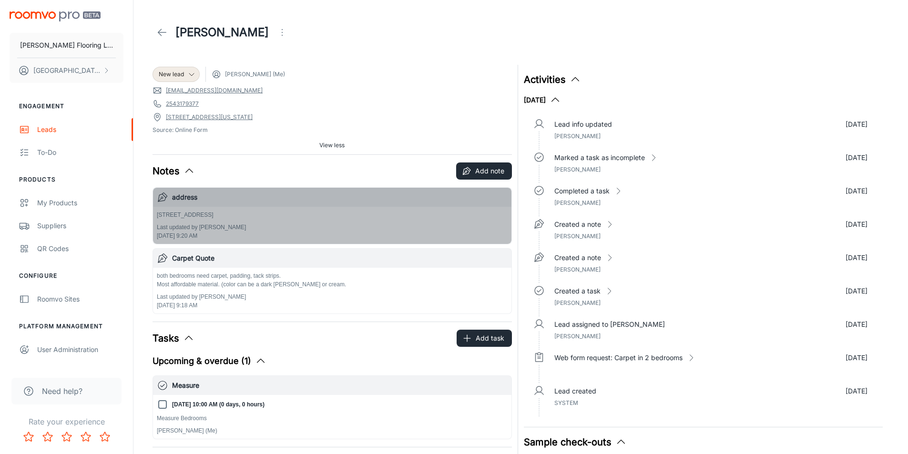
click at [328, 219] on div "[STREET_ADDRESS] Last updated by [PERSON_NAME] [DATE] 9:20 AM" at bounding box center [332, 226] width 351 height 30
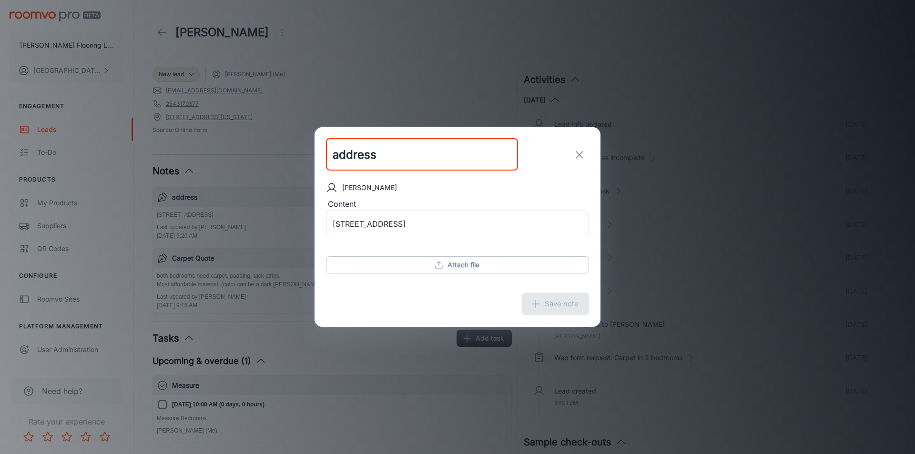
click at [581, 158] on icon "exit" at bounding box center [579, 154] width 11 height 11
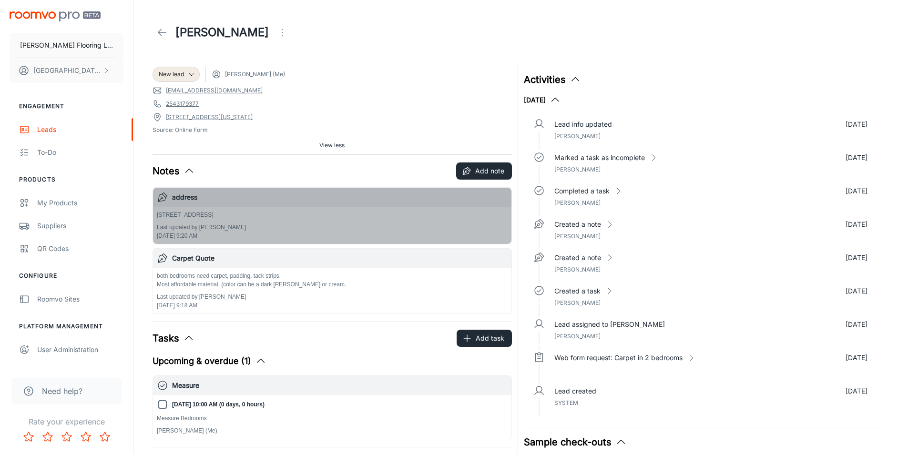
click at [161, 196] on icon "button" at bounding box center [162, 197] width 11 height 11
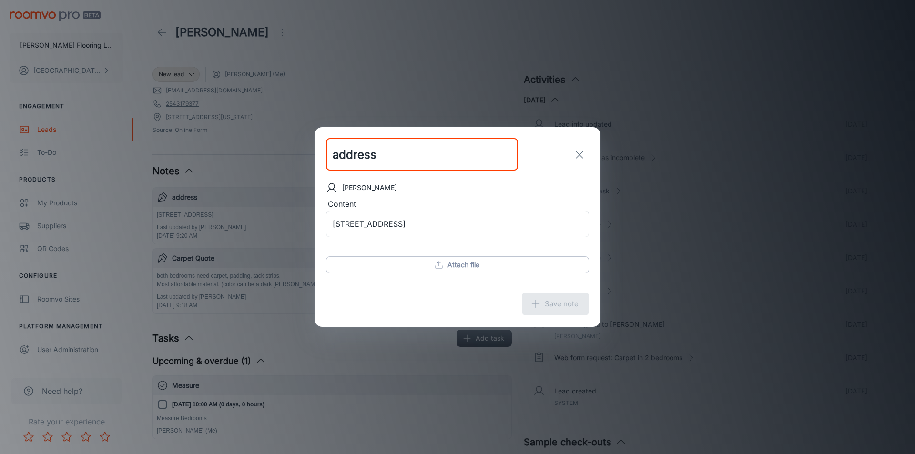
click at [573, 153] on button "exit" at bounding box center [579, 154] width 19 height 19
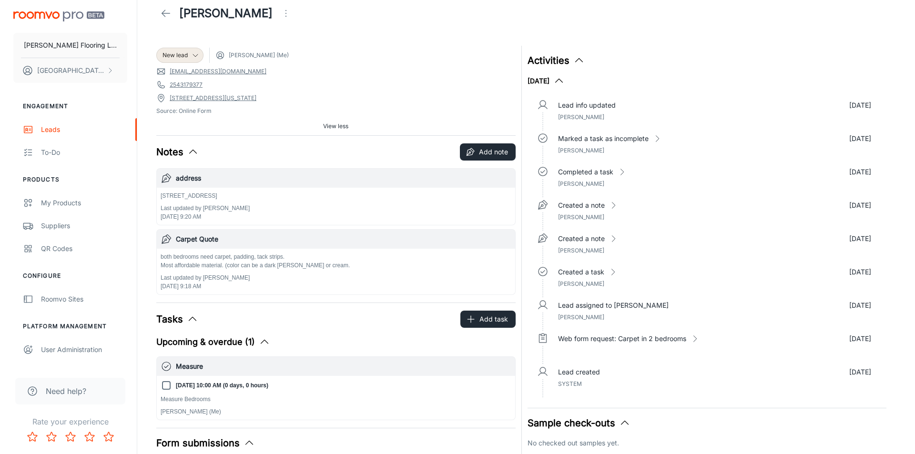
scroll to position [0, 0]
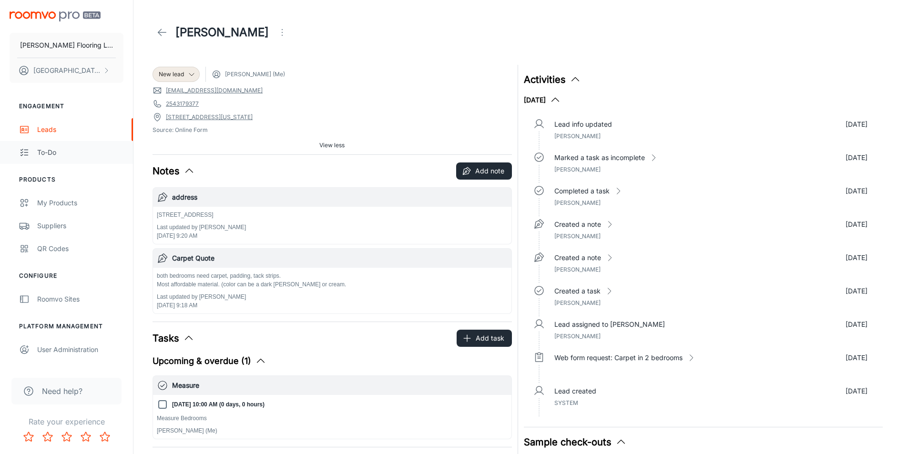
click at [46, 153] on div "To-do" at bounding box center [80, 152] width 86 height 10
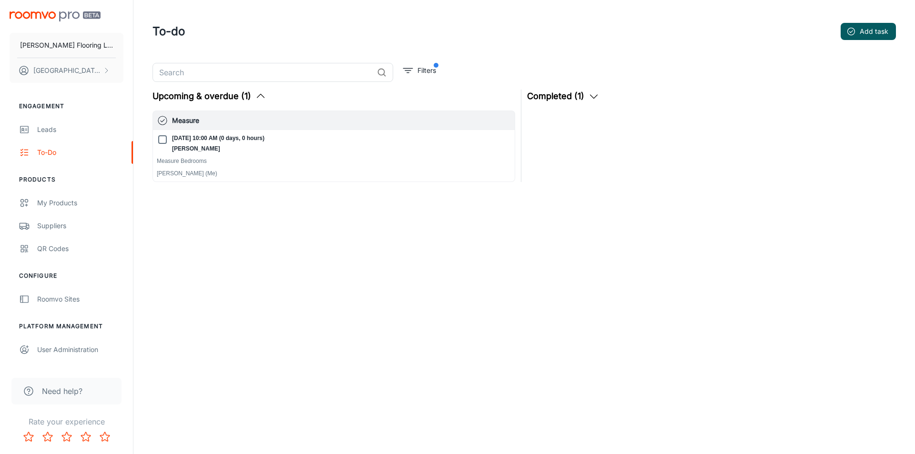
click at [256, 100] on icon "button" at bounding box center [260, 96] width 11 height 11
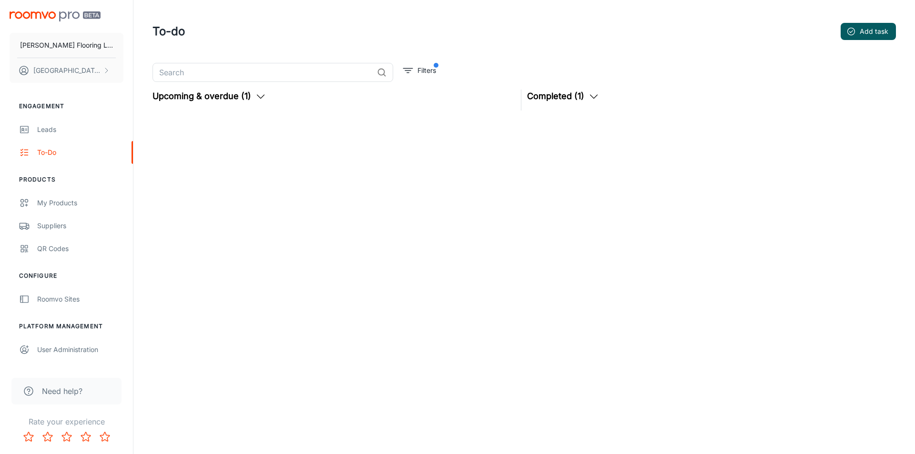
click at [259, 96] on icon "button" at bounding box center [260, 96] width 11 height 11
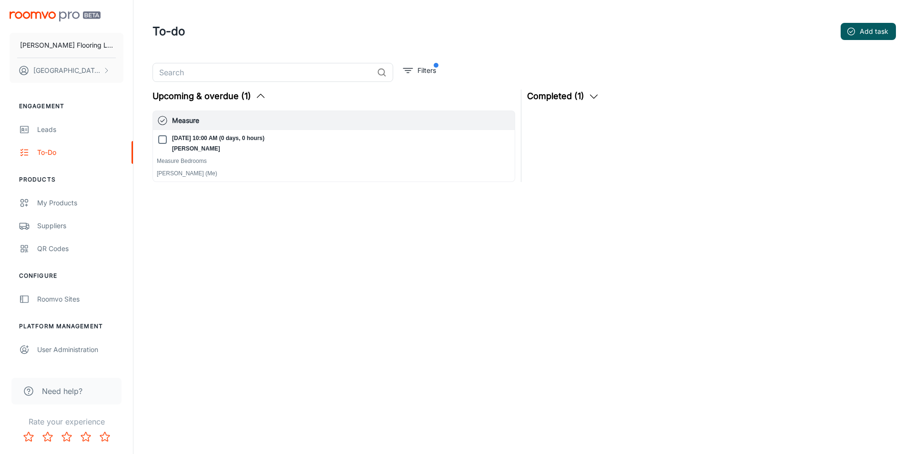
click at [593, 92] on icon "button" at bounding box center [593, 96] width 11 height 11
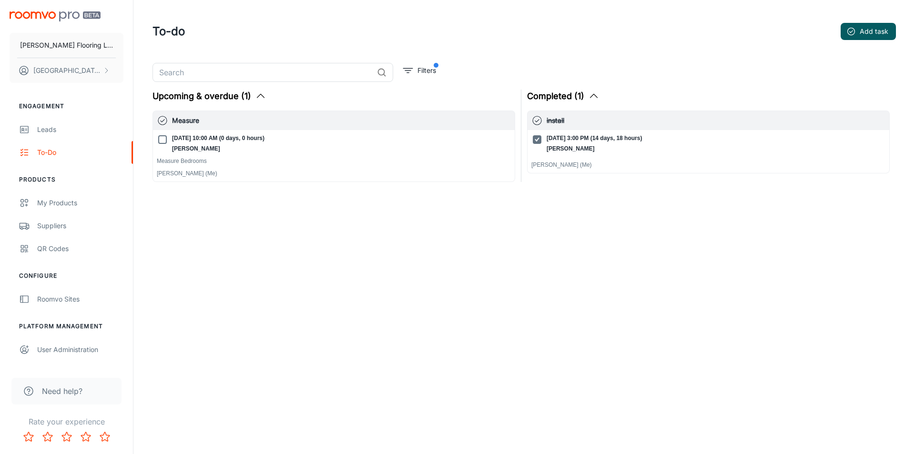
drag, startPoint x: 621, startPoint y: 130, endPoint x: 581, endPoint y: 218, distance: 97.3
click at [581, 218] on div "​ Filters Upcoming & overdue (1) Measure [DATE] 10:00 AM (0 days, 0 hours) [PER…" at bounding box center [524, 148] width 767 height 171
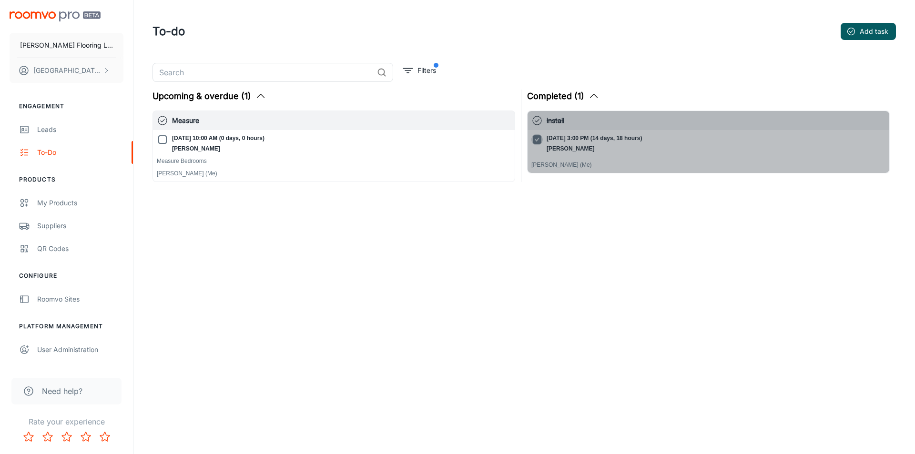
click at [538, 140] on input "[DATE] 3:00 PM (14 days, 18 hours) [PERSON_NAME]" at bounding box center [537, 139] width 11 height 11
checkbox input "false"
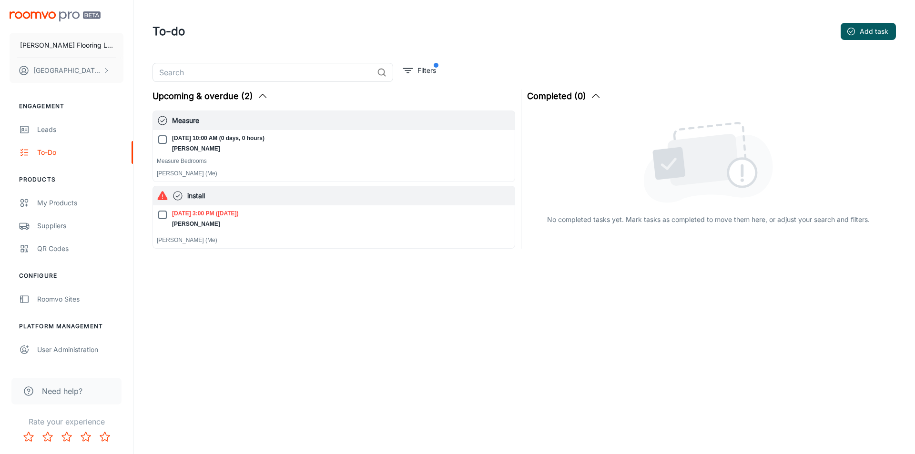
drag, startPoint x: 247, startPoint y: 201, endPoint x: 217, endPoint y: 267, distance: 72.5
click at [217, 267] on div "​ Filters Upcoming & overdue (2) Measure [DATE] 10:00 AM (0 days, 0 hours) [PER…" at bounding box center [524, 181] width 767 height 237
click at [187, 226] on p "[PERSON_NAME]" at bounding box center [205, 224] width 67 height 9
click at [168, 221] on input "[DATE] 3:00 PM ([DATE]) [PERSON_NAME]" at bounding box center [162, 214] width 11 height 11
checkbox input "true"
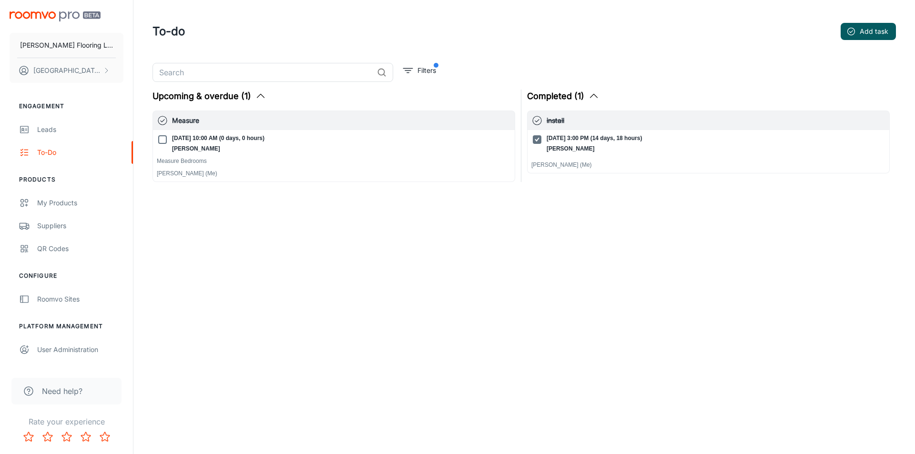
click at [187, 226] on div "​ Filters Upcoming & overdue (1) Measure [DATE] 10:00 AM (0 days, 0 hours) [PER…" at bounding box center [524, 148] width 767 height 171
click at [560, 151] on p "[PERSON_NAME]" at bounding box center [595, 148] width 96 height 9
click at [543, 145] on input "[DATE] 3:00 PM (14 days, 18 hours) [PERSON_NAME]" at bounding box center [537, 139] width 11 height 11
checkbox input "false"
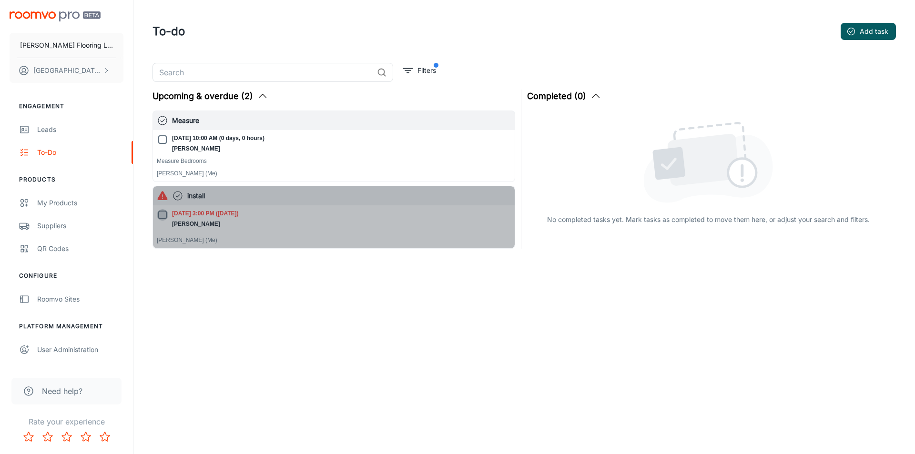
click at [160, 215] on input "[DATE] 3:00 PM ([DATE]) [PERSON_NAME]" at bounding box center [162, 214] width 11 height 11
checkbox input "true"
